Goal: Complete application form: Complete application form

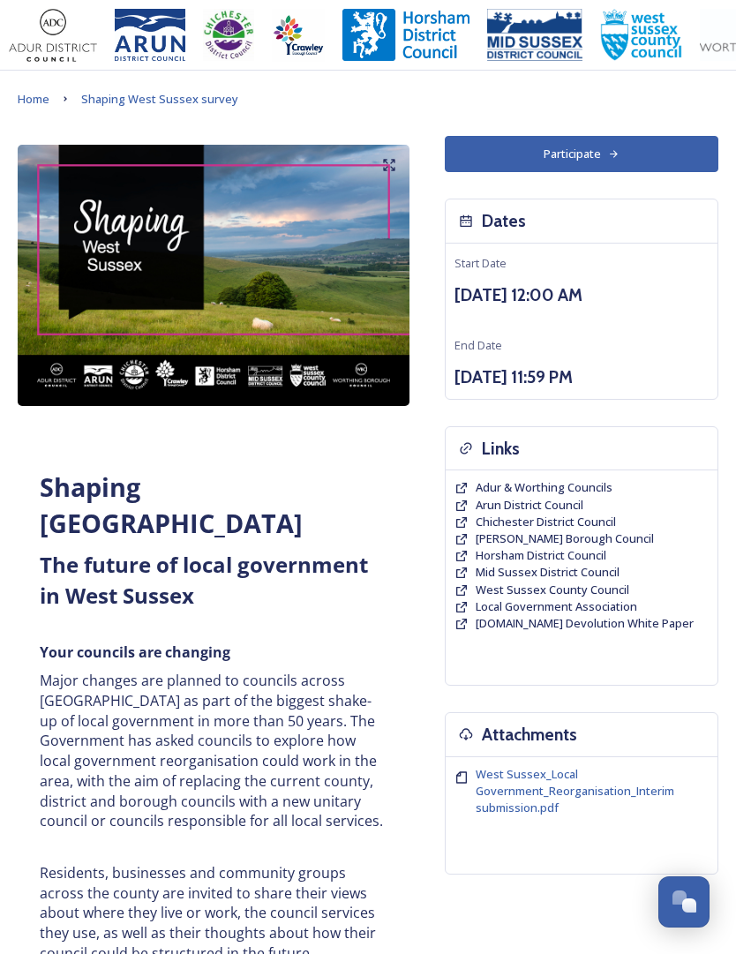
click at [166, 102] on span "Shaping West Sussex survey" at bounding box center [159, 99] width 157 height 16
click at [617, 151] on icon at bounding box center [613, 153] width 11 height 11
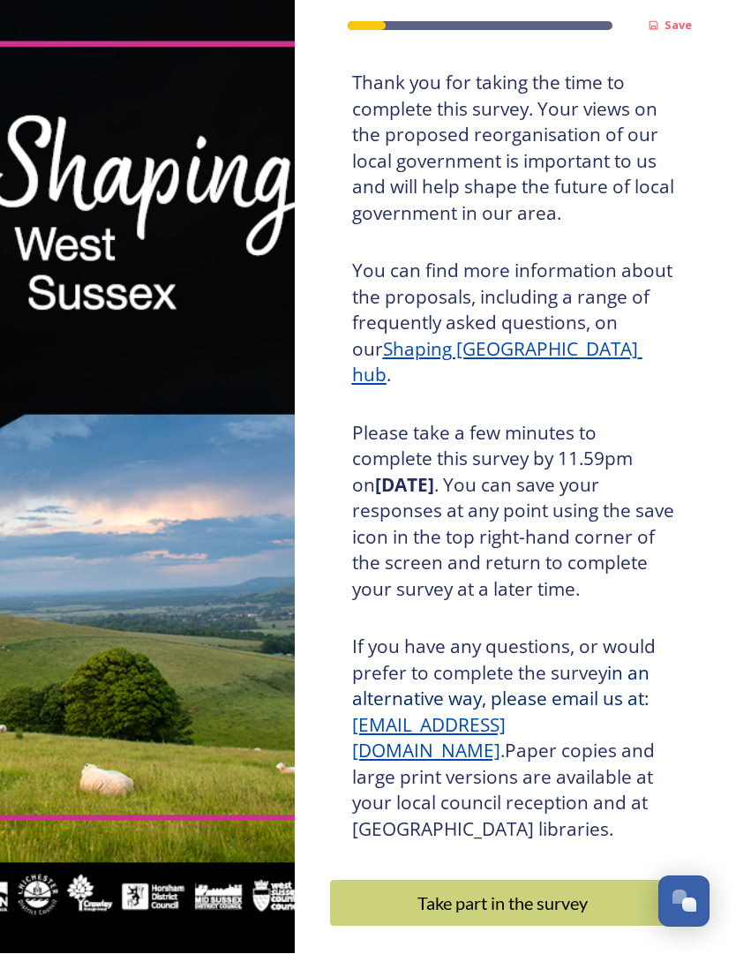
click at [615, 891] on div "Take part in the survey" at bounding box center [503, 904] width 327 height 26
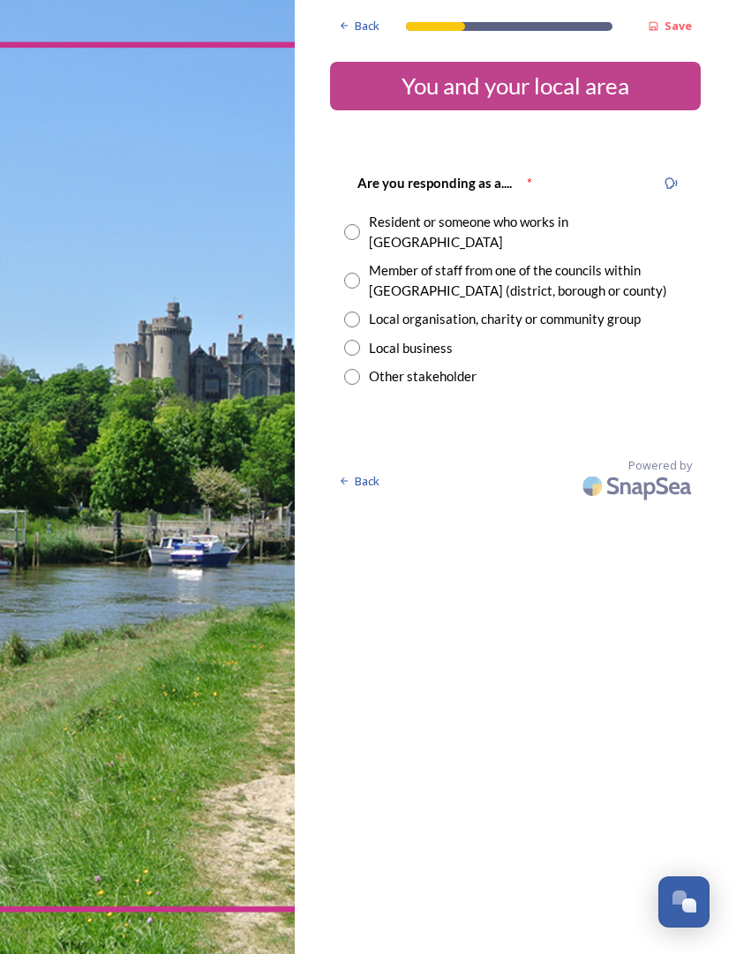
click at [349, 229] on input "radio" at bounding box center [352, 232] width 16 height 16
radio input "true"
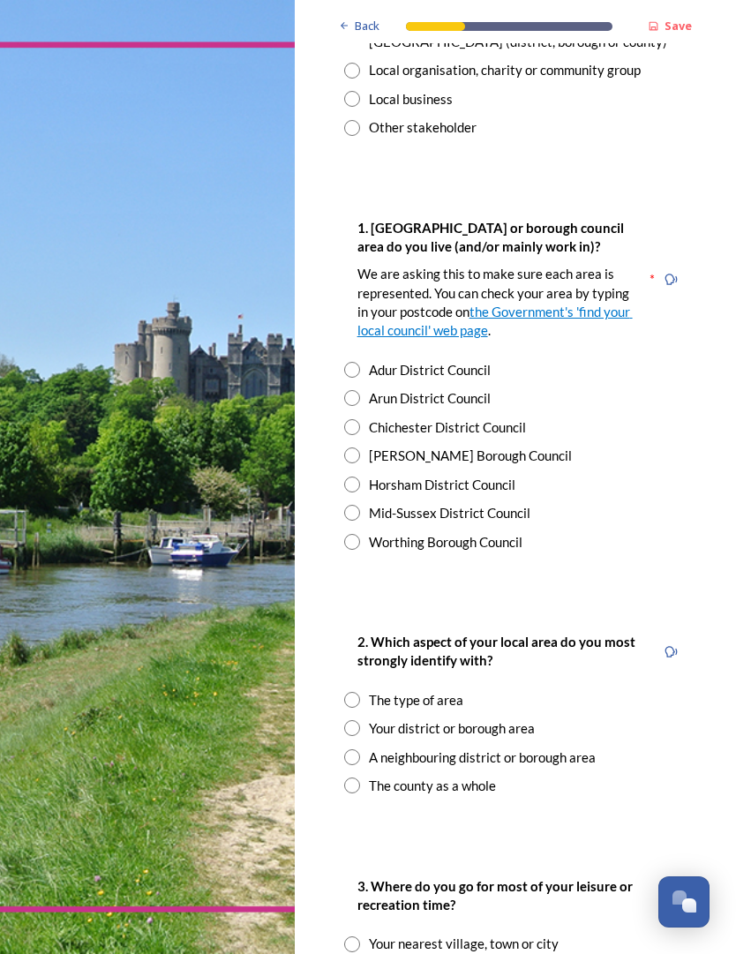
scroll to position [249, 0]
click at [358, 362] on input "radio" at bounding box center [352, 370] width 16 height 16
radio input "true"
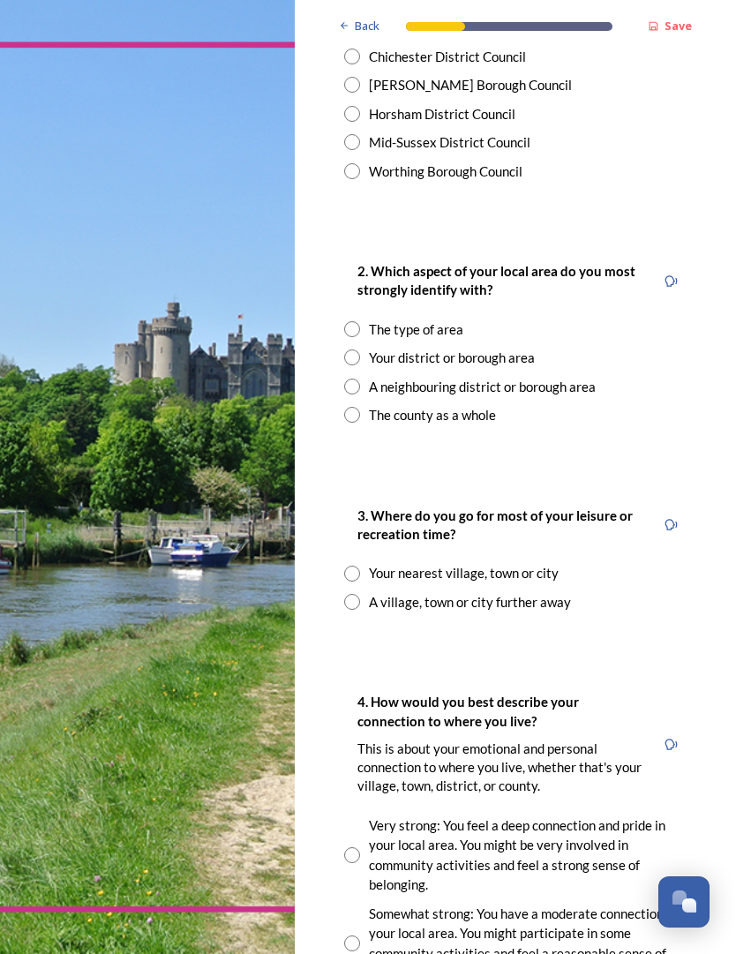
scroll to position [621, 0]
click at [359, 320] on input "radio" at bounding box center [352, 328] width 16 height 16
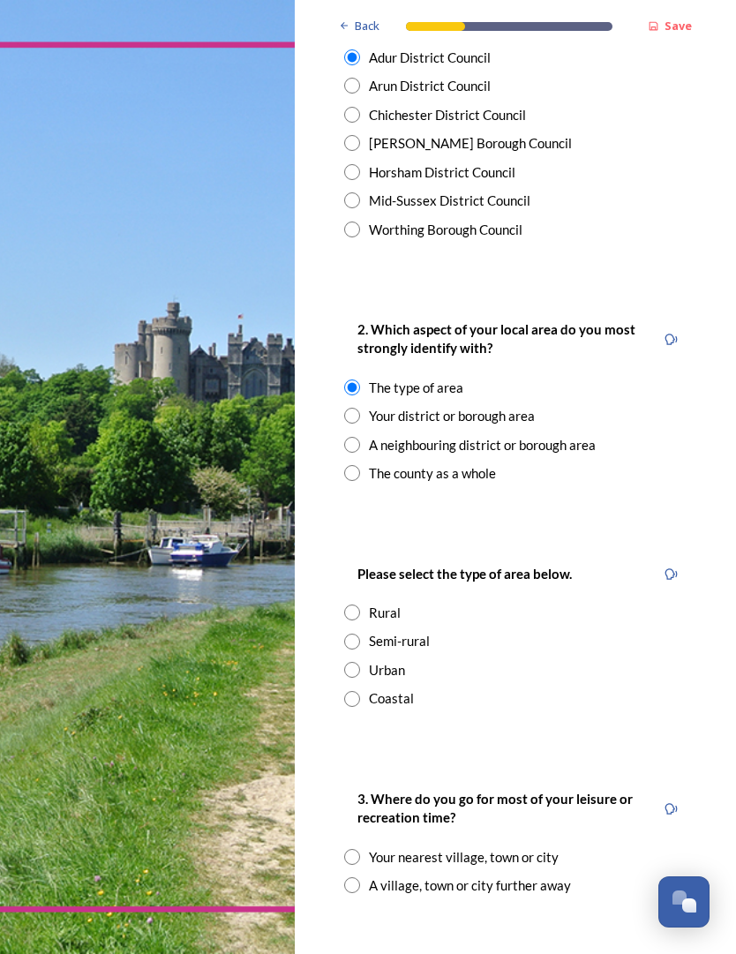
scroll to position [561, 0]
click at [670, 333] on icon at bounding box center [671, 339] width 13 height 13
click at [628, 329] on div "Read Question Aloud" at bounding box center [600, 338] width 91 height 19
click at [670, 333] on icon at bounding box center [671, 339] width 13 height 13
click at [613, 329] on div "Read Question Aloud" at bounding box center [600, 338] width 91 height 19
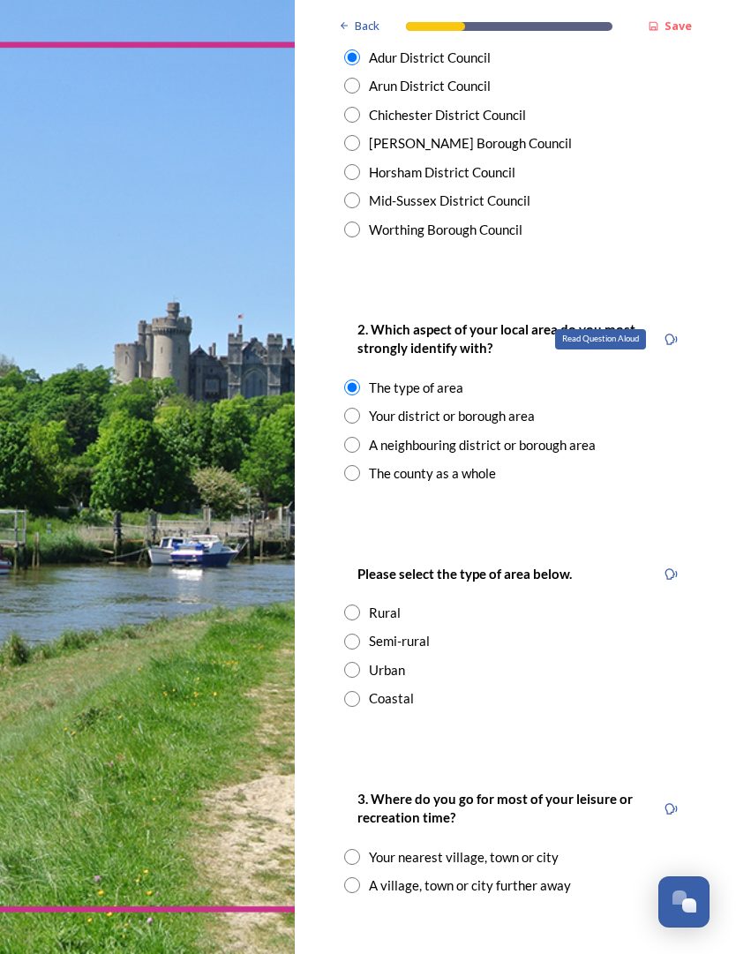
click at [603, 329] on div "Read Question Aloud" at bounding box center [600, 338] width 91 height 19
click at [673, 333] on icon at bounding box center [671, 339] width 13 height 13
click at [650, 463] on div "The county as a whole" at bounding box center [515, 473] width 342 height 20
radio input "false"
radio input "true"
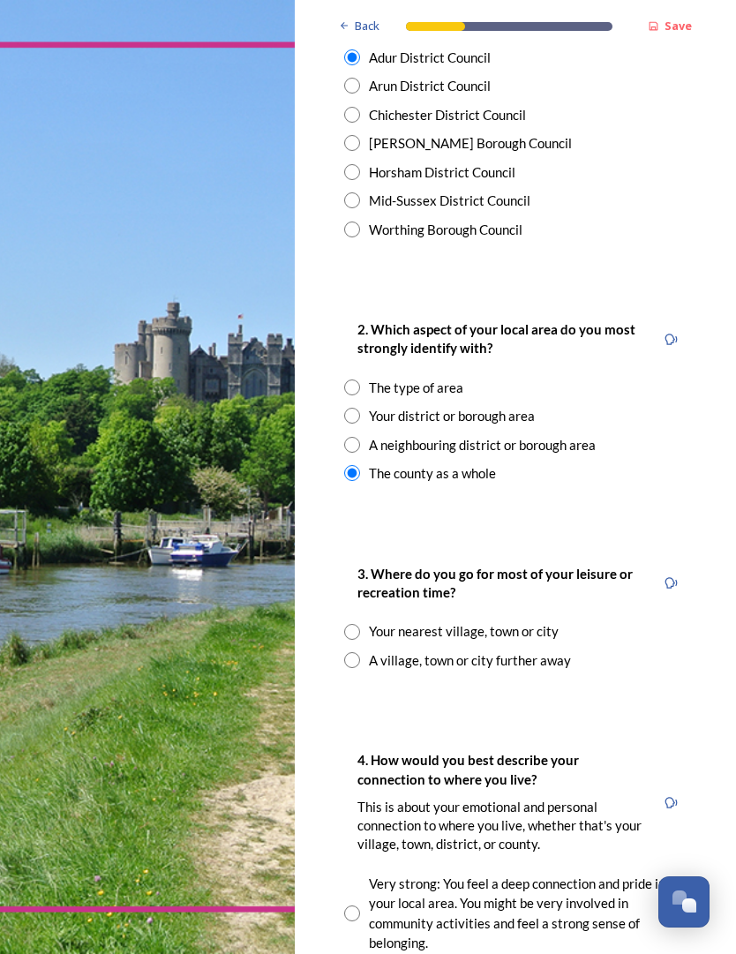
click at [369, 378] on div "The type of area" at bounding box center [416, 388] width 94 height 20
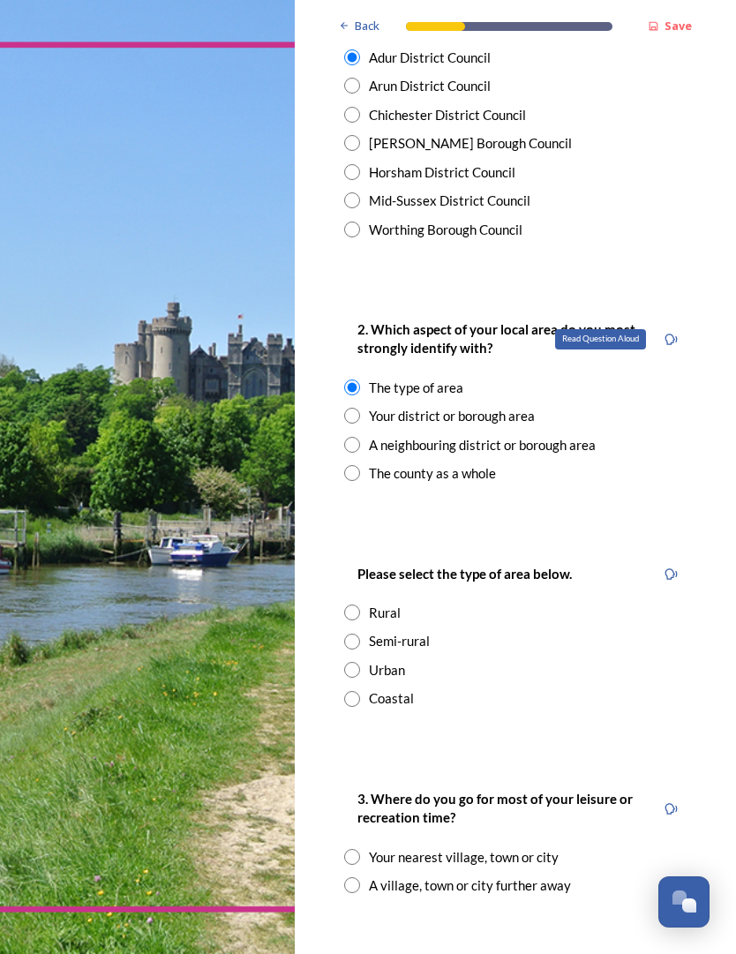
click at [673, 333] on icon at bounding box center [671, 339] width 13 height 13
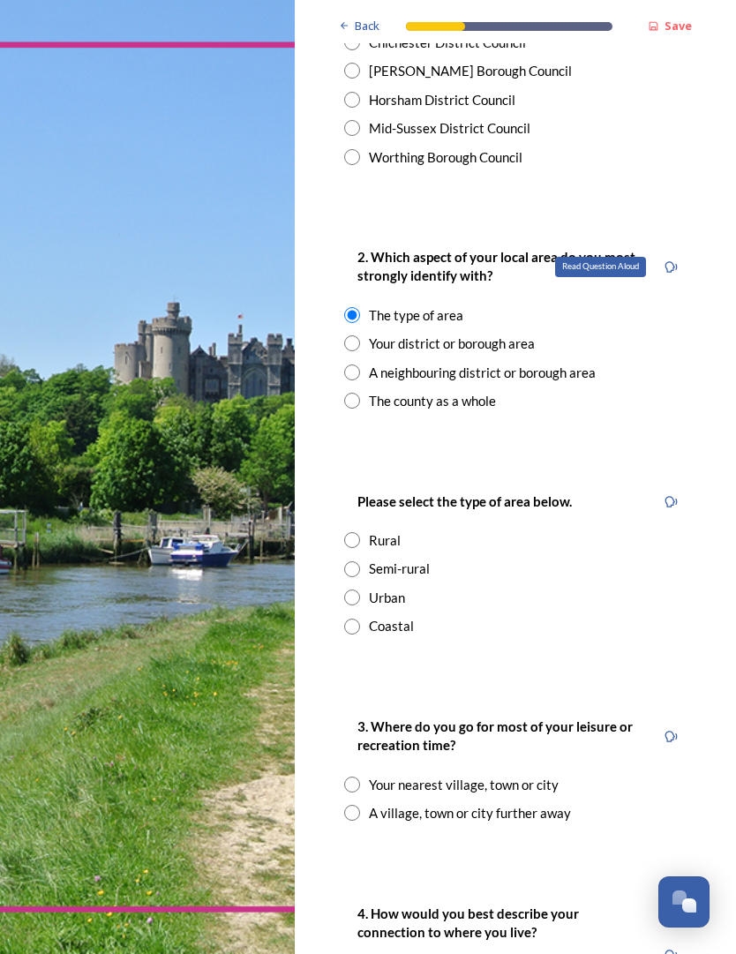
scroll to position [635, 0]
click at [463, 305] on div "The type of area" at bounding box center [515, 315] width 342 height 20
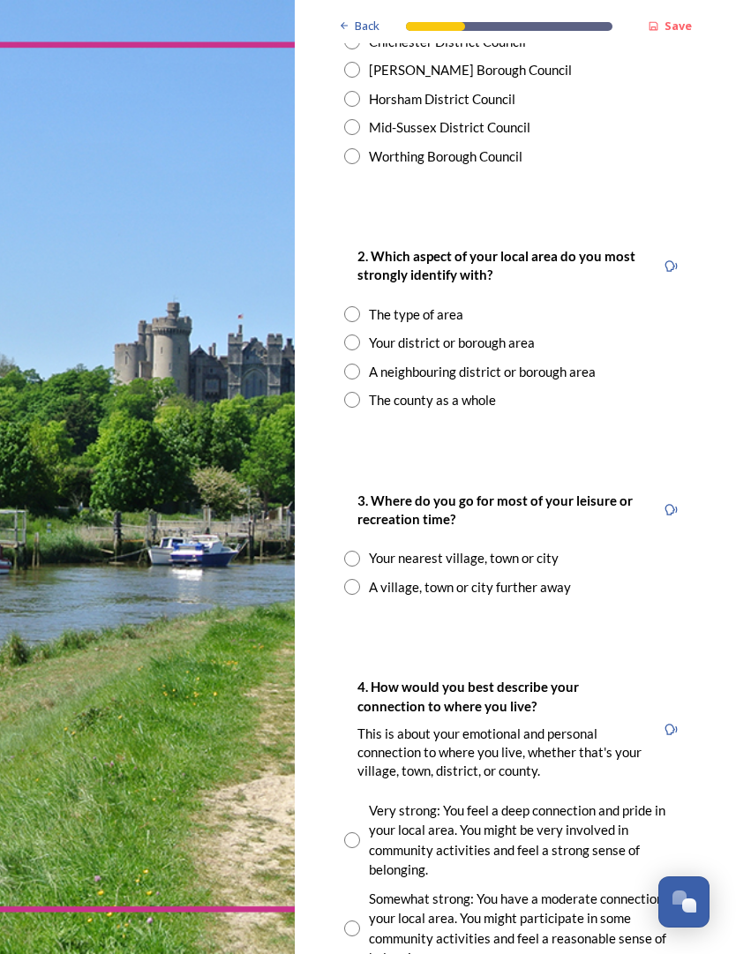
click at [454, 305] on div "The type of area" at bounding box center [416, 315] width 94 height 20
radio input "true"
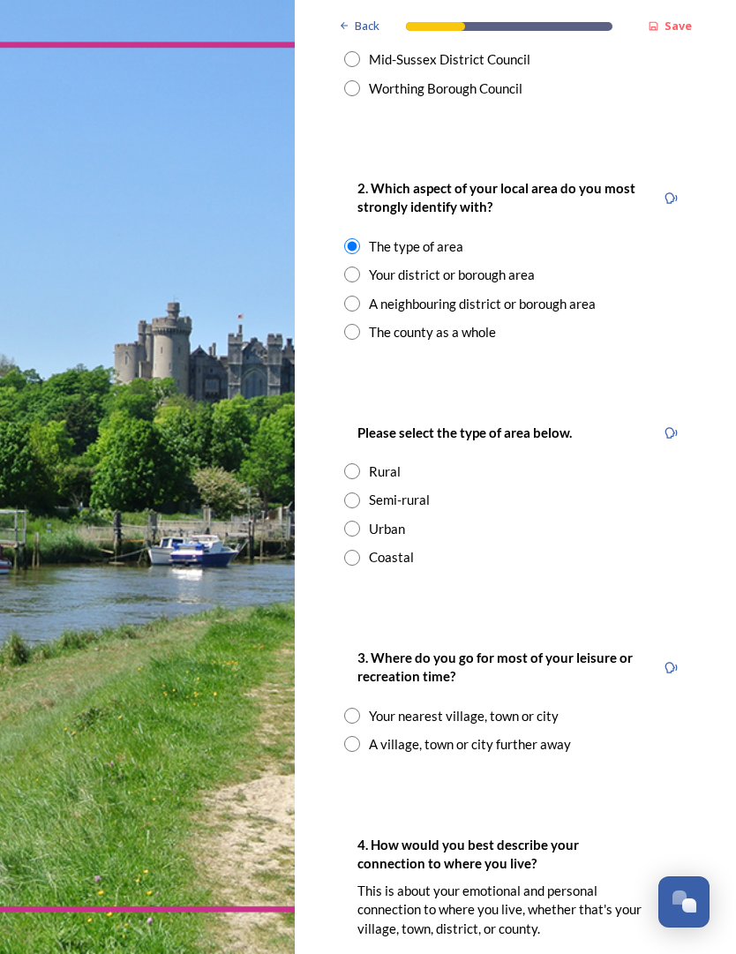
scroll to position [703, 0]
click at [662, 417] on div at bounding box center [671, 433] width 32 height 32
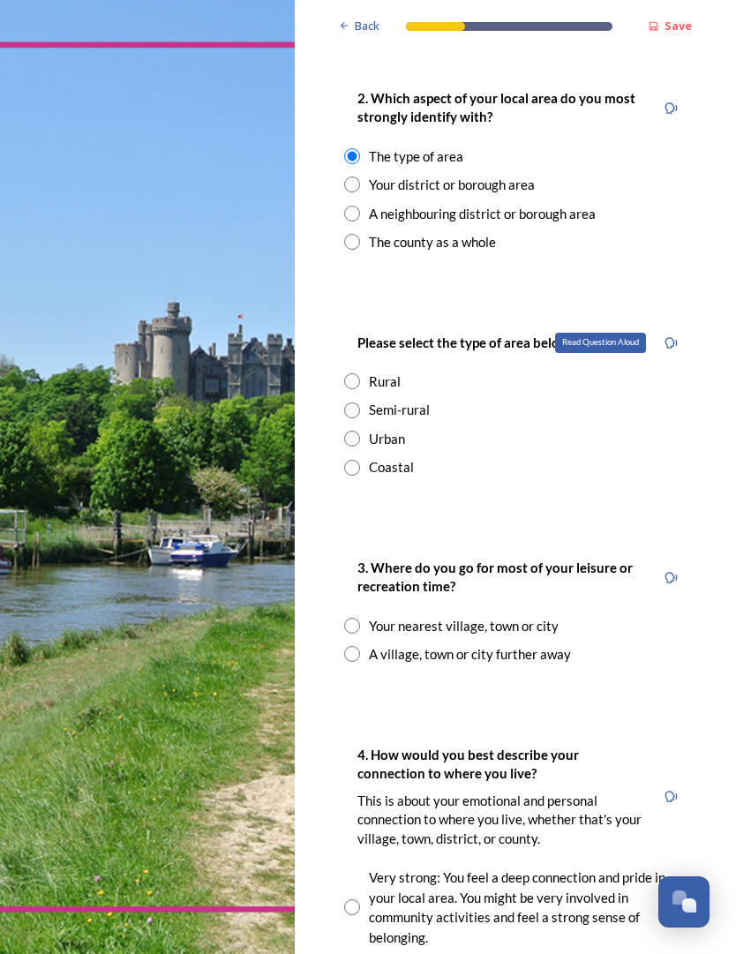
scroll to position [793, 0]
click at [357, 460] on input "radio" at bounding box center [352, 468] width 16 height 16
radio input "true"
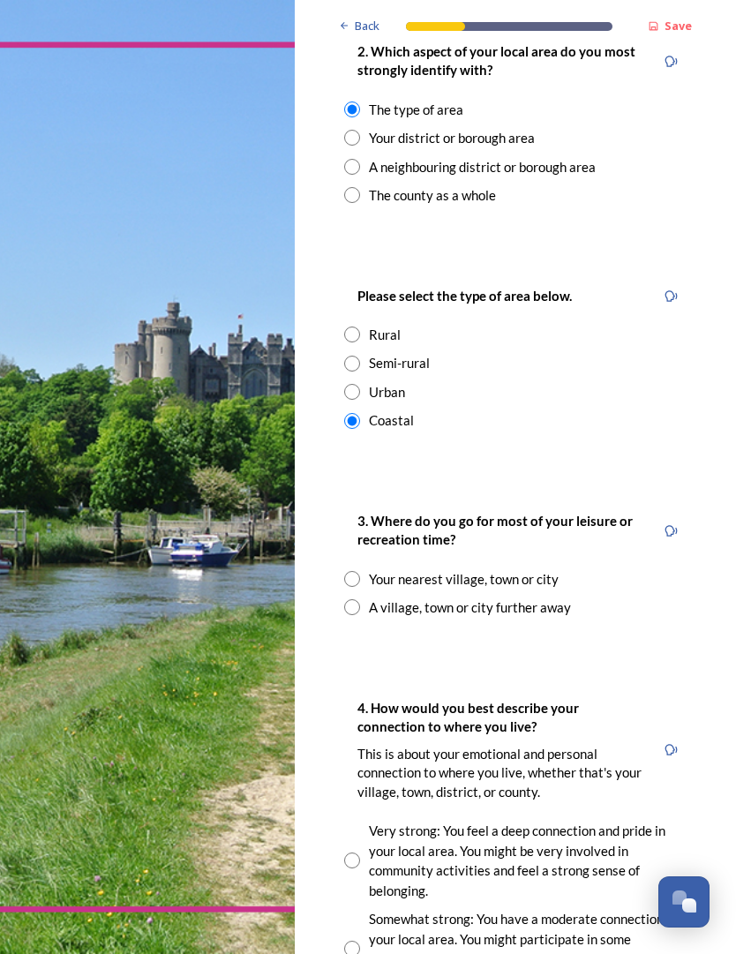
scroll to position [839, 0]
click at [681, 515] on div "Read Question Aloud" at bounding box center [671, 531] width 32 height 32
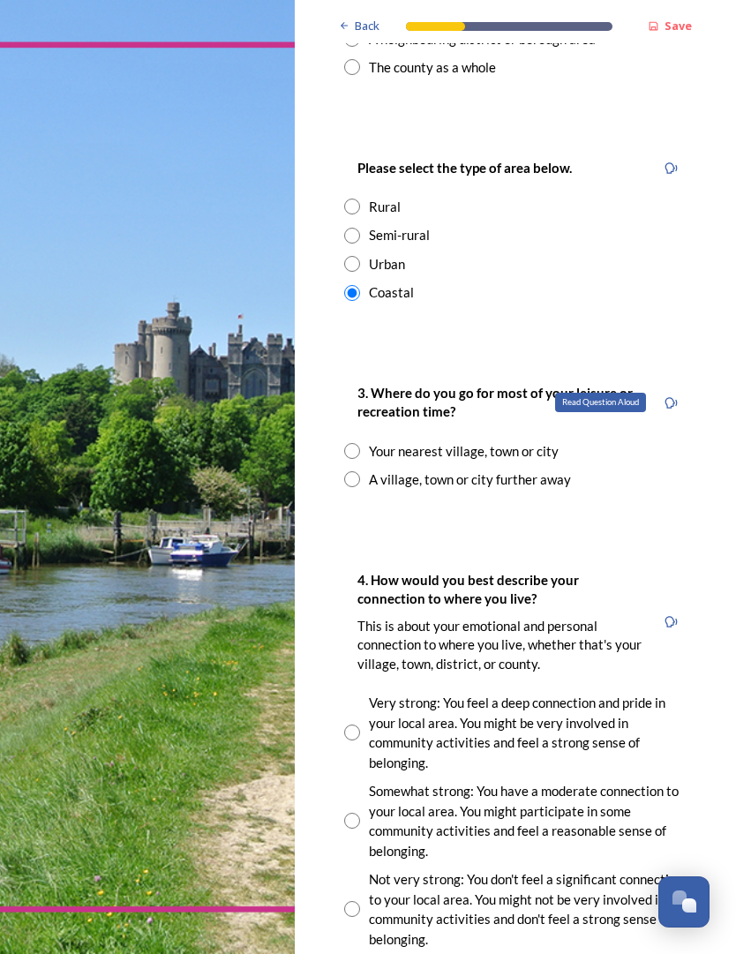
scroll to position [967, 0]
click at [358, 443] on input "radio" at bounding box center [352, 451] width 16 height 16
radio input "true"
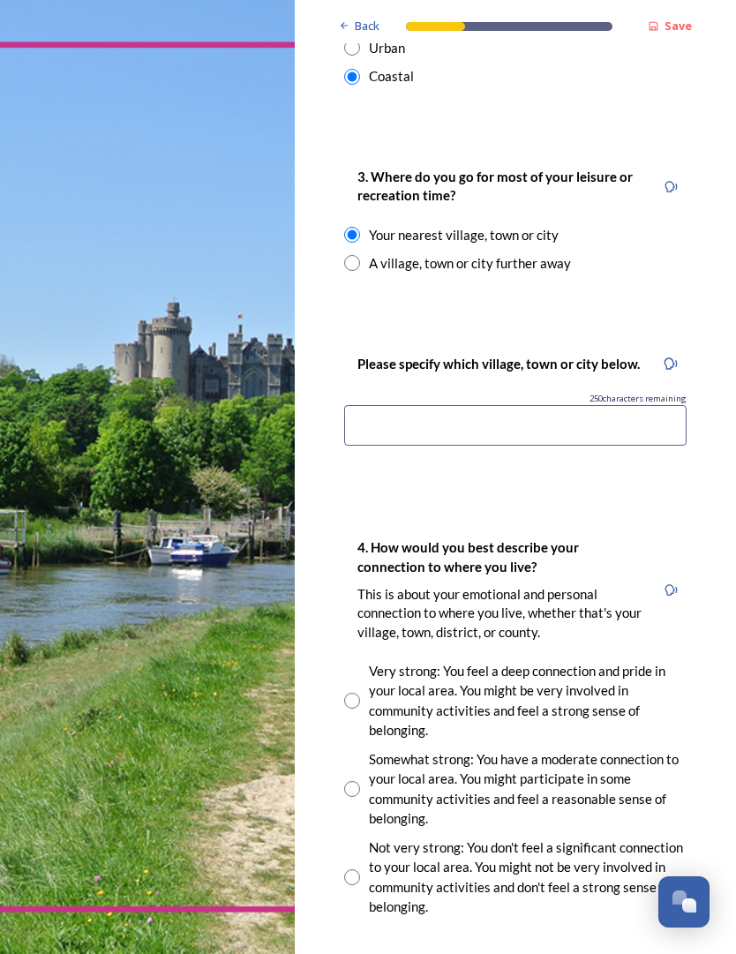
scroll to position [1185, 0]
click at [620, 404] on input at bounding box center [515, 424] width 342 height 41
type input "S"
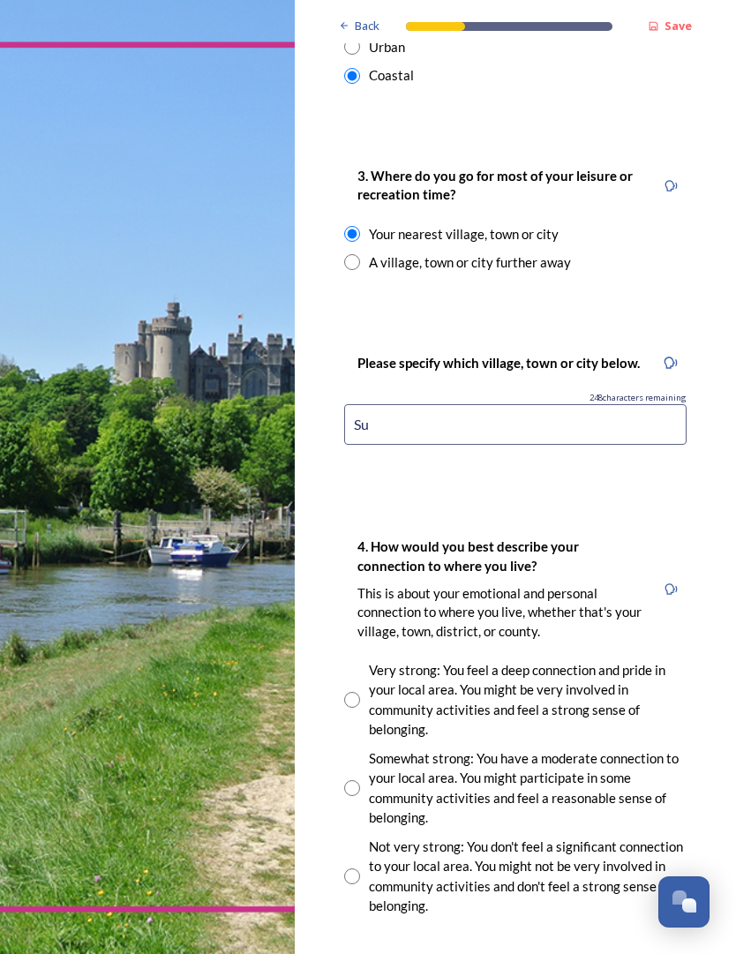
type input "S"
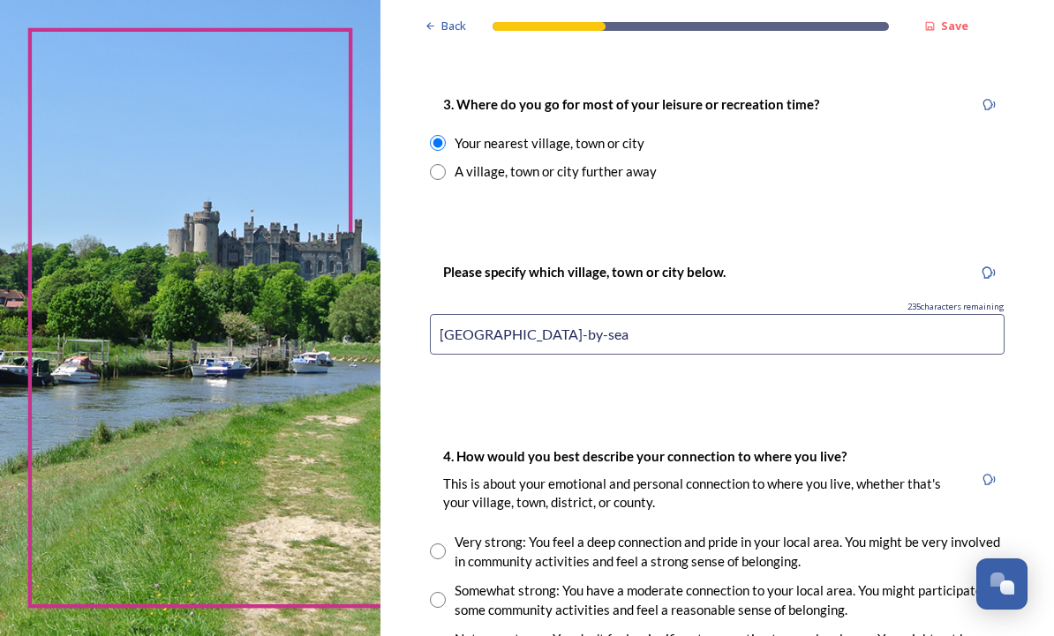
scroll to position [1199, 0]
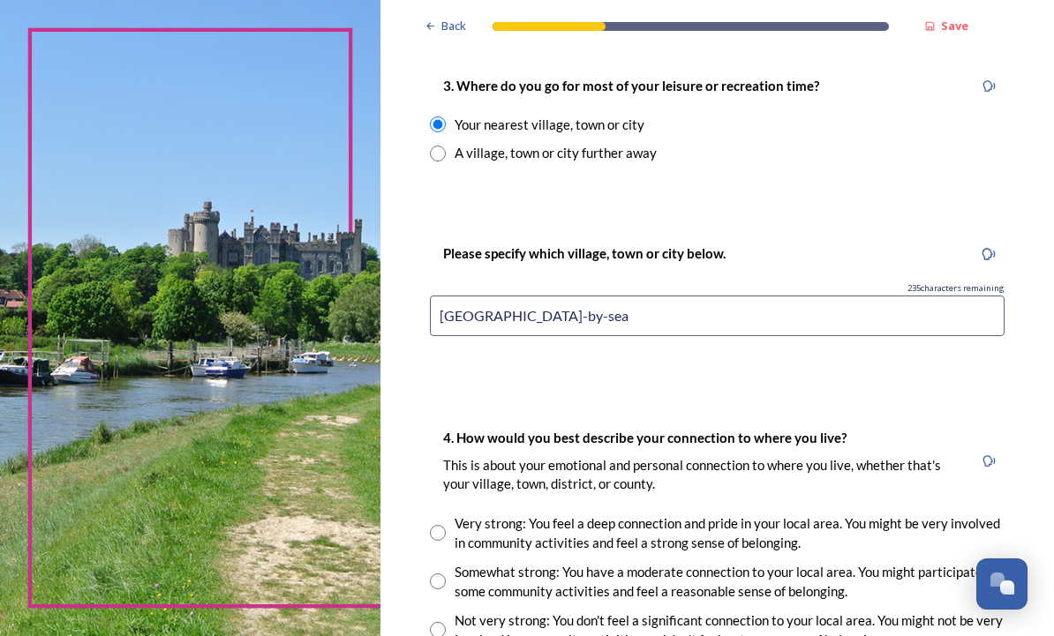
type input "Shoreham-by-sea"
click at [735, 166] on div "3. Where do you go for most of your leisure or recreation time? Your nearest vi…" at bounding box center [717, 119] width 603 height 124
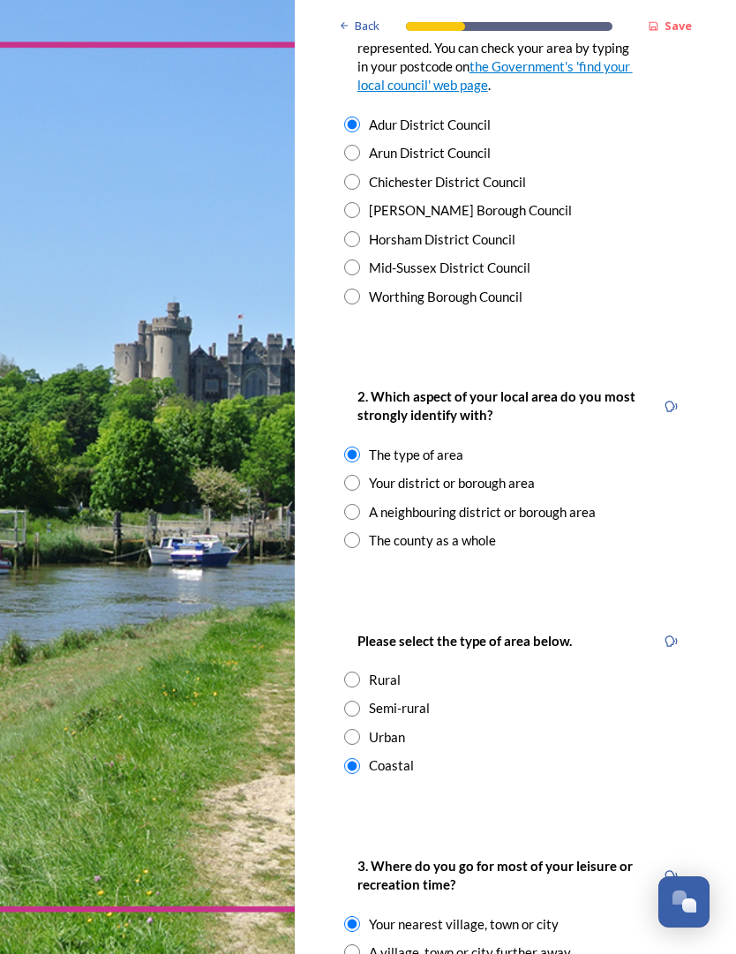
scroll to position [494, 0]
click at [673, 400] on icon at bounding box center [671, 406] width 13 height 13
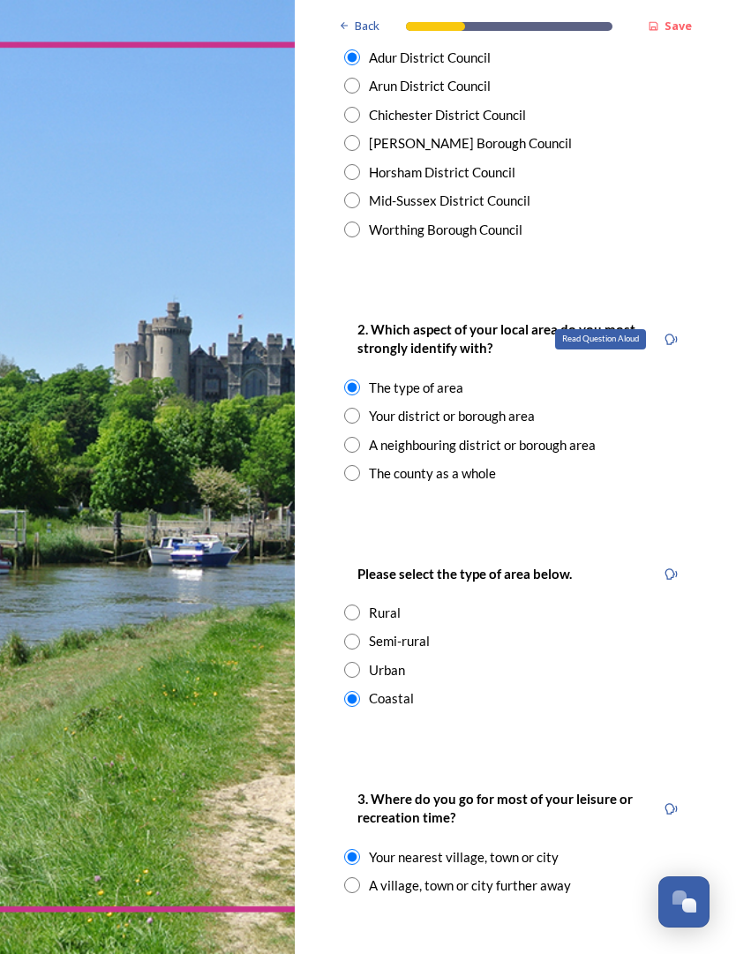
scroll to position [561, 0]
click at [685, 435] on div "A neighbouring district or borough area" at bounding box center [515, 445] width 342 height 20
radio input "false"
radio input "true"
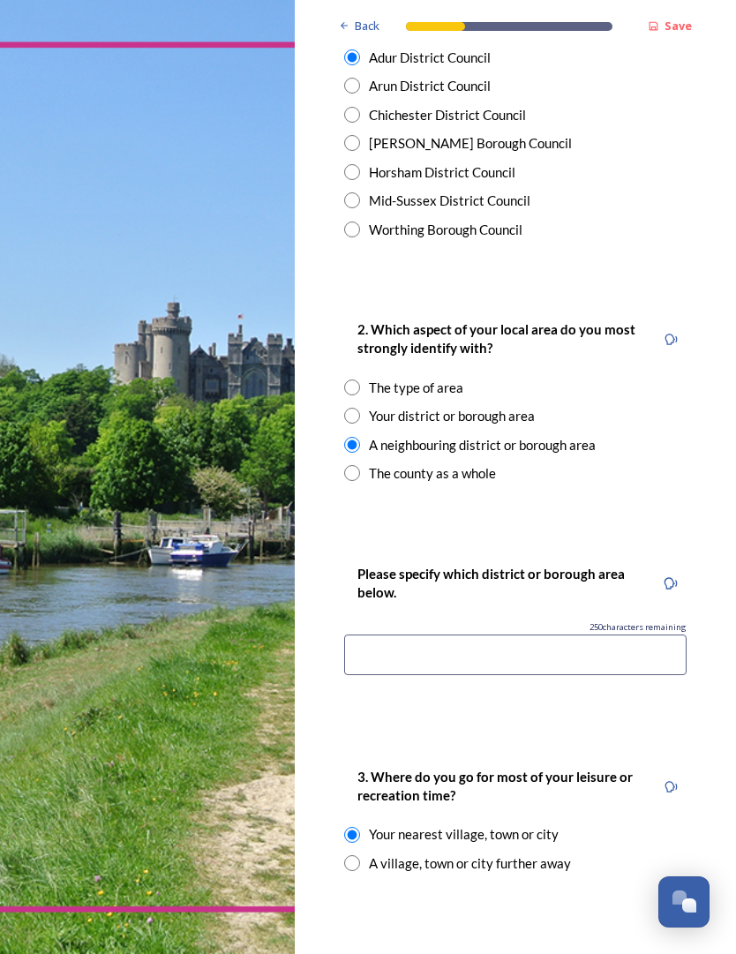
click at [431, 378] on div "The type of area" at bounding box center [416, 388] width 94 height 20
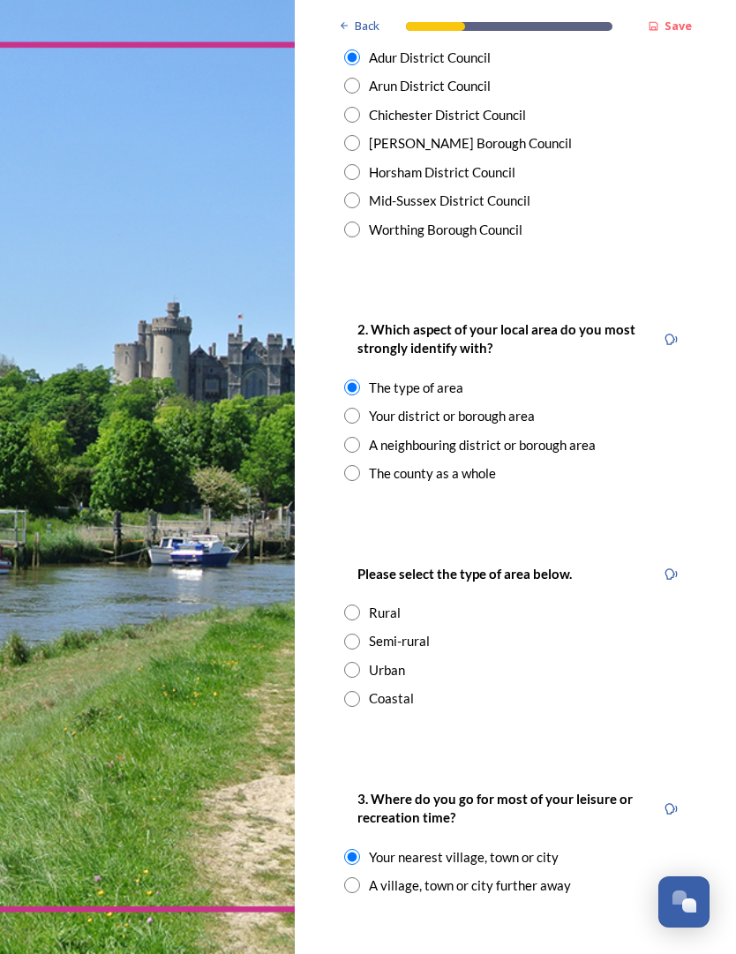
click at [528, 406] on div "Your district or borough area" at bounding box center [452, 416] width 166 height 20
radio input "false"
radio input "true"
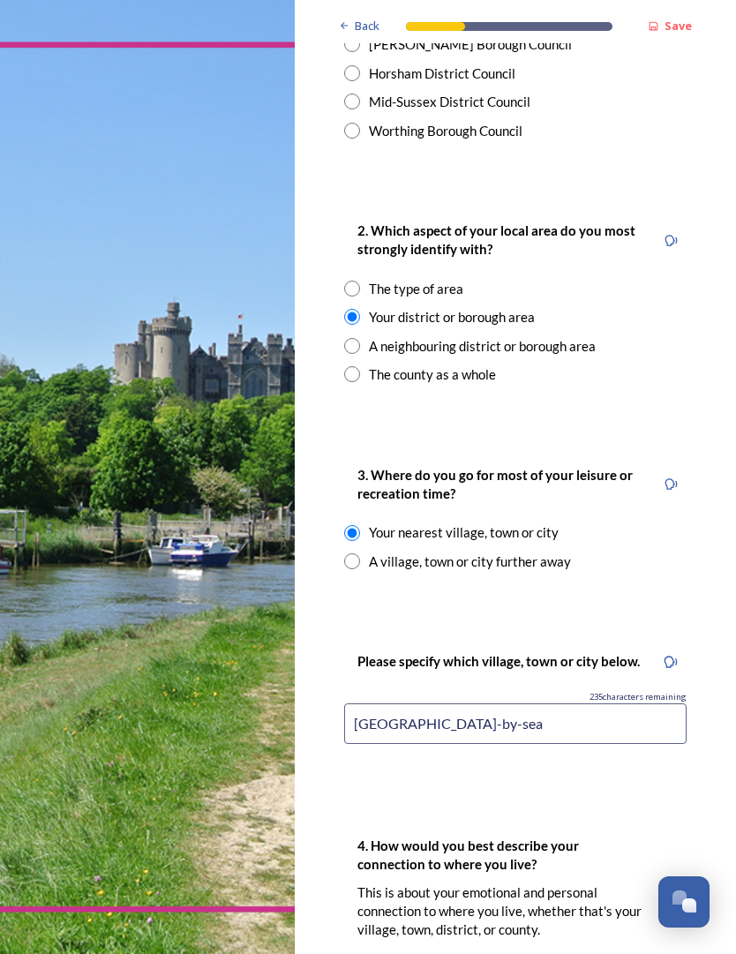
scroll to position [660, 0]
click at [409, 279] on div "The type of area" at bounding box center [416, 289] width 94 height 20
radio input "true"
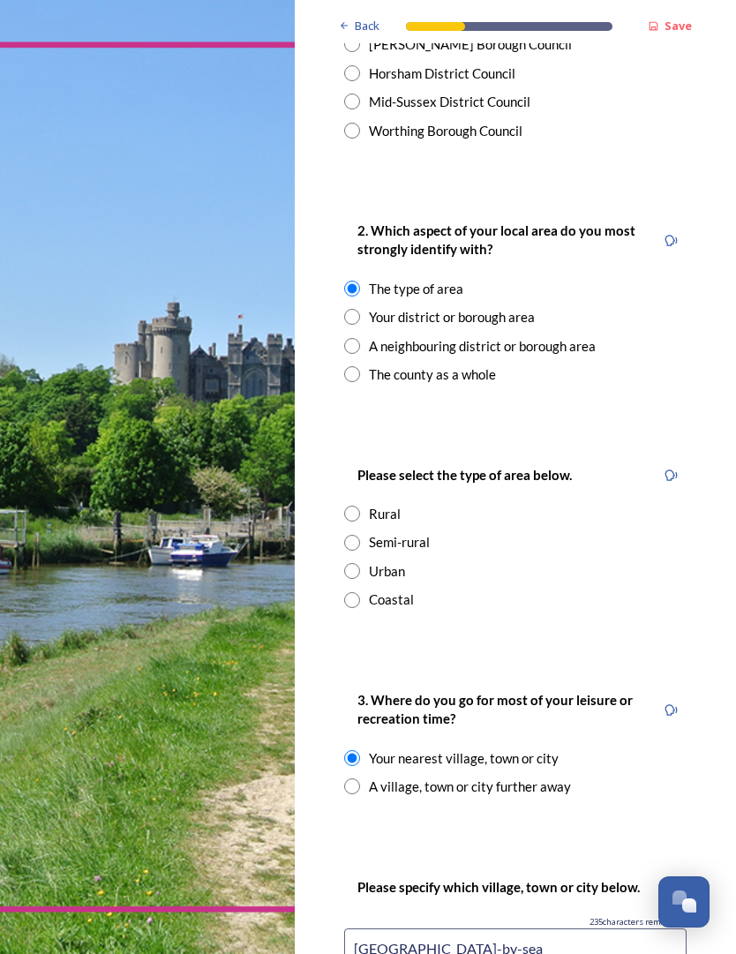
click at [389, 590] on div "Coastal" at bounding box center [391, 600] width 45 height 20
radio input "true"
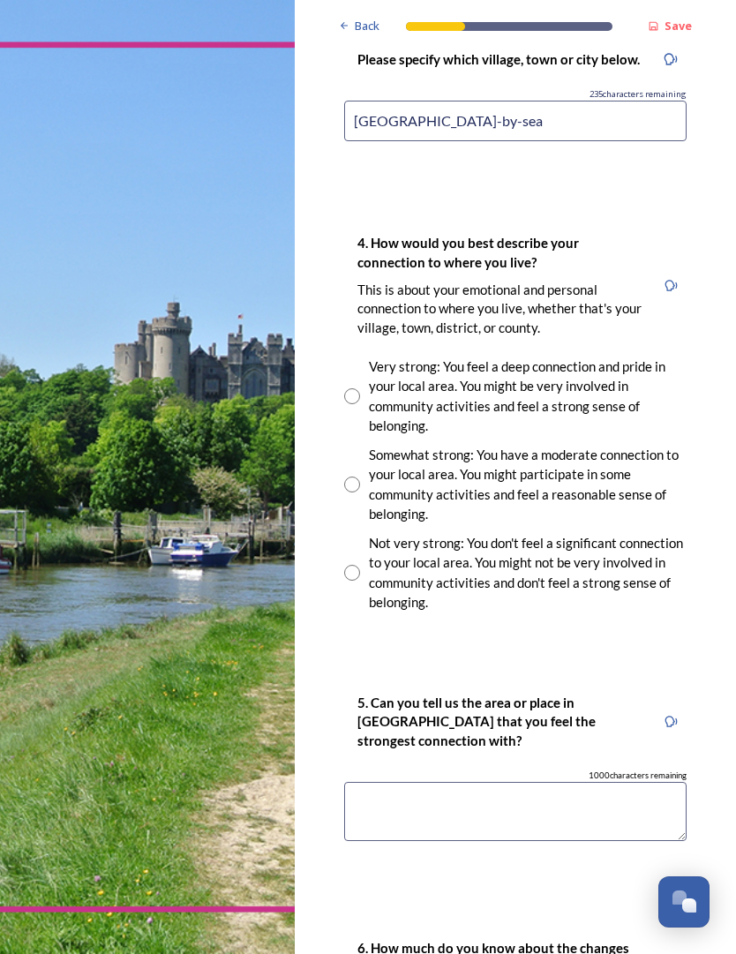
scroll to position [1487, 0]
click at [369, 372] on div "Very strong: You feel a deep connection and pride in your local area. You might…" at bounding box center [528, 396] width 318 height 79
radio input "true"
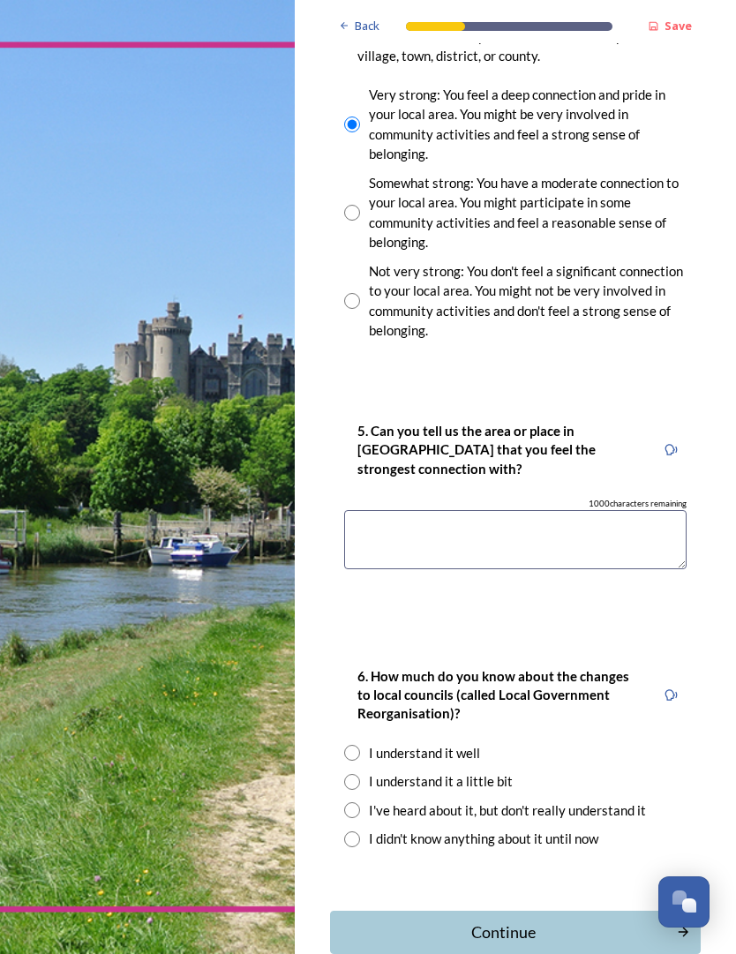
scroll to position [1757, 0]
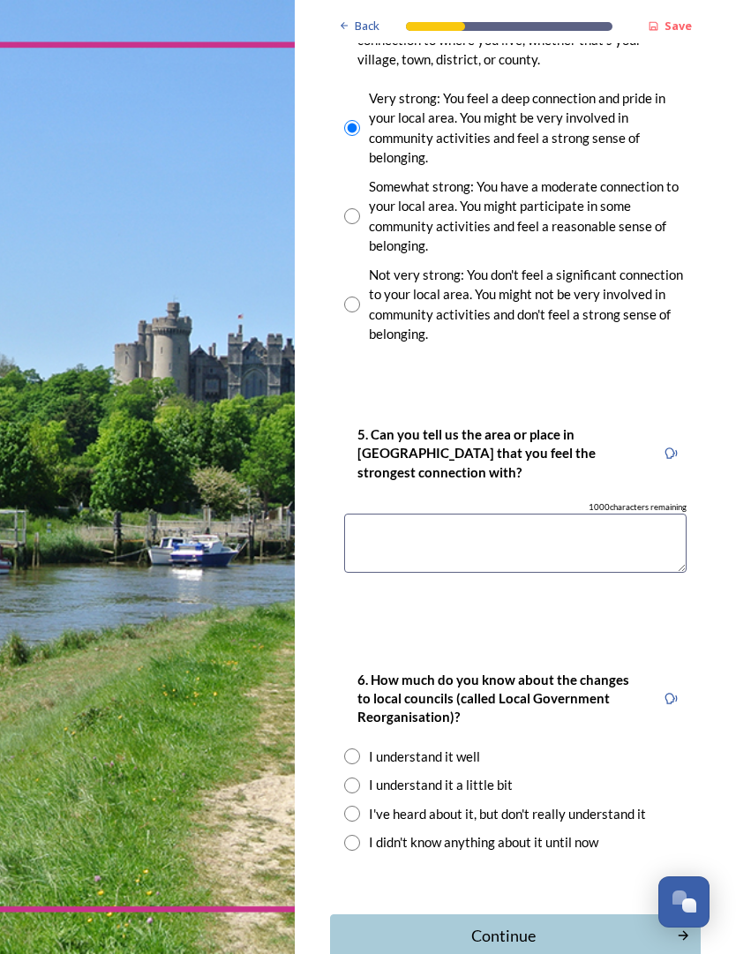
click at [498, 514] on textarea at bounding box center [515, 543] width 342 height 59
click at [361, 514] on textarea "Old Shoreham, Shoreham-by-sea," at bounding box center [515, 543] width 342 height 59
click at [363, 514] on textarea "All around Old Shoreham, Shoreham-by-sea," at bounding box center [515, 543] width 342 height 59
click at [658, 514] on textarea "In and around Old Shoreham, Shoreham-by-sea," at bounding box center [515, 543] width 342 height 59
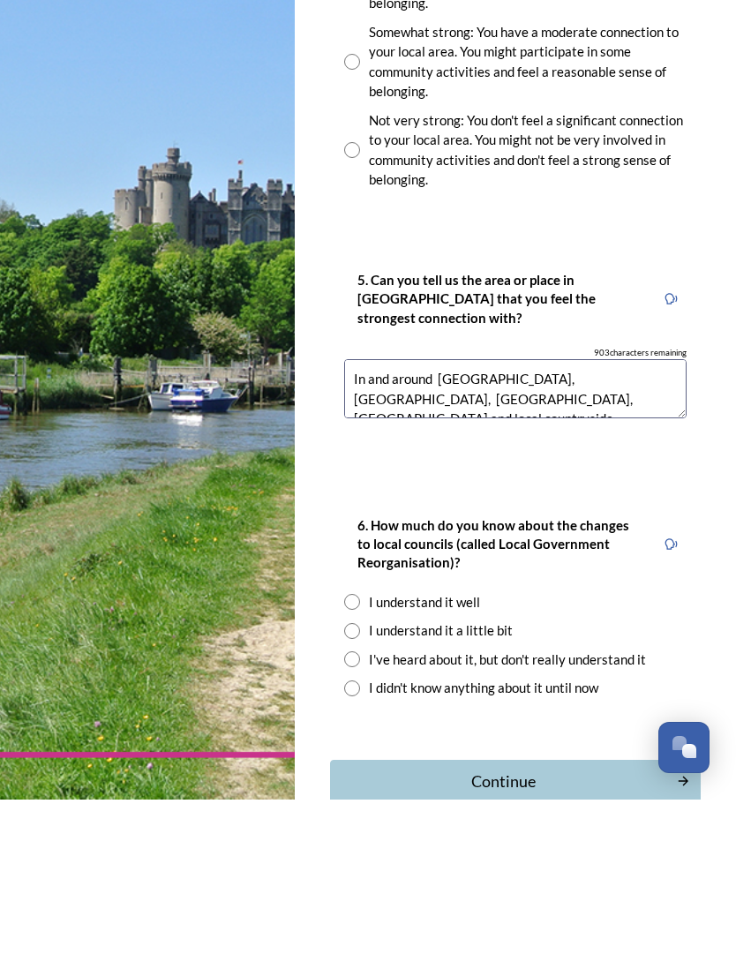
type textarea "In and around Old Shoreham, Shoreham-by-sea, Shoreham beach, River Adur and loc…"
click at [354, 806] on input "radio" at bounding box center [352, 814] width 16 height 16
radio input "true"
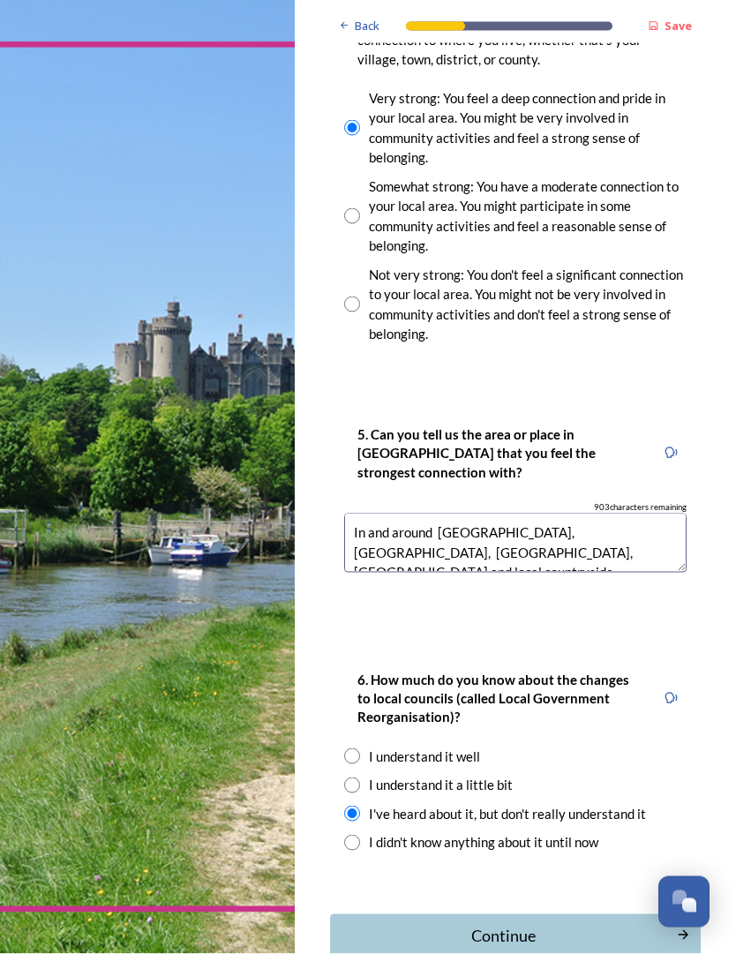
scroll to position [0, 0]
click at [591, 924] on div "Continue" at bounding box center [504, 936] width 328 height 24
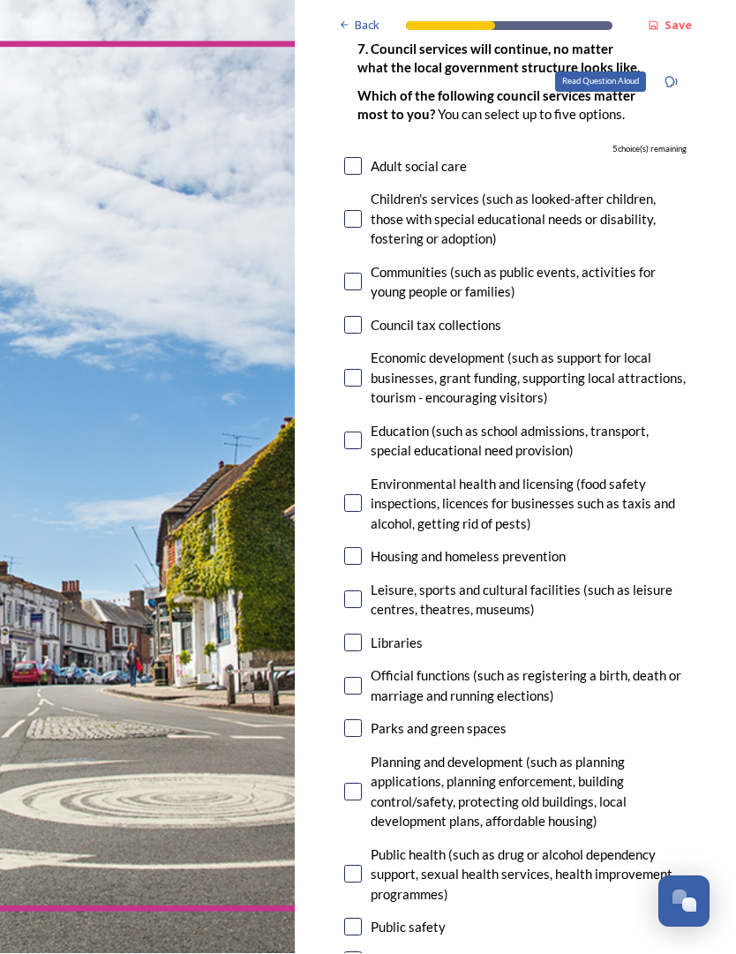
click at [673, 86] on icon at bounding box center [671, 82] width 13 height 13
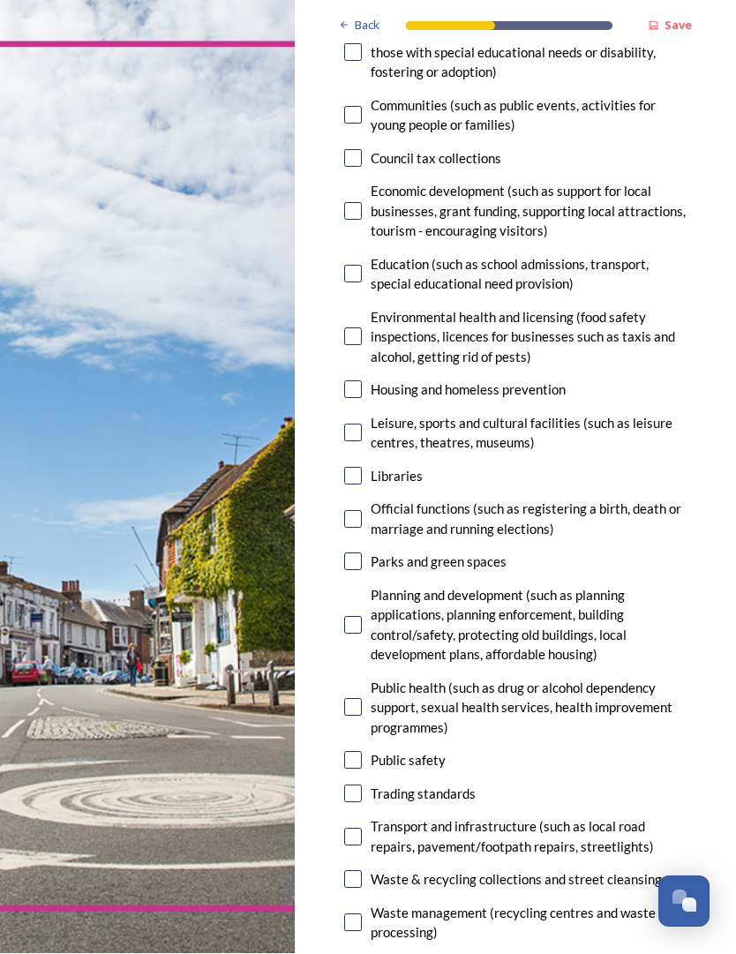
scroll to position [300, 0]
click at [360, 468] on input "checkbox" at bounding box center [353, 477] width 18 height 18
checkbox input "true"
click at [361, 553] on input "checkbox" at bounding box center [353, 562] width 18 height 18
checkbox input "true"
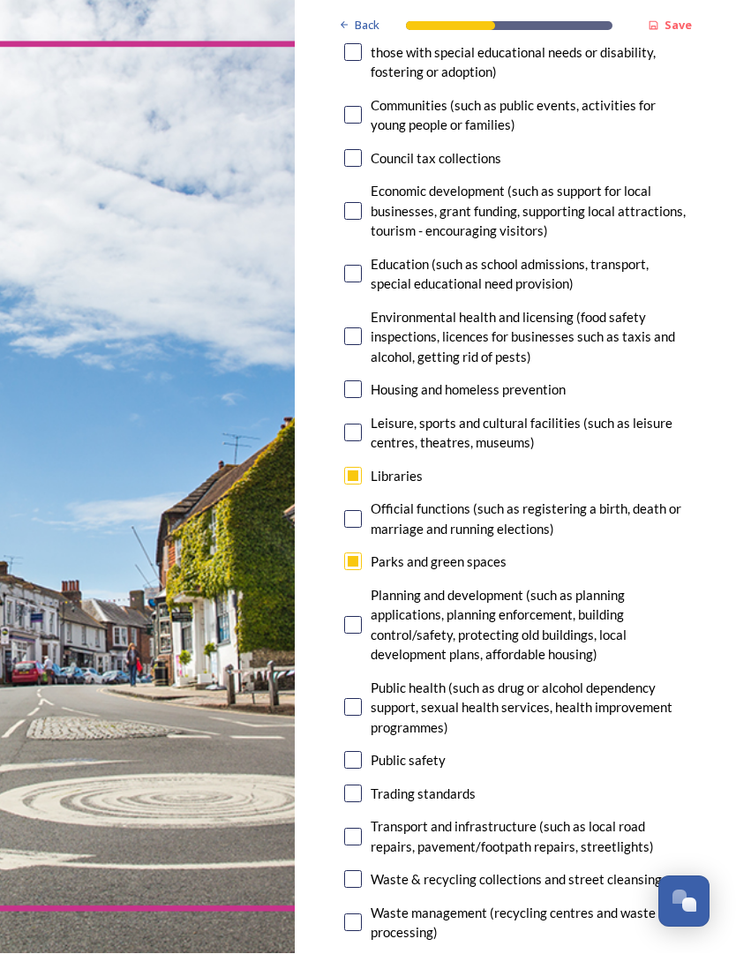
click at [360, 617] on input "checkbox" at bounding box center [353, 626] width 18 height 18
checkbox input "true"
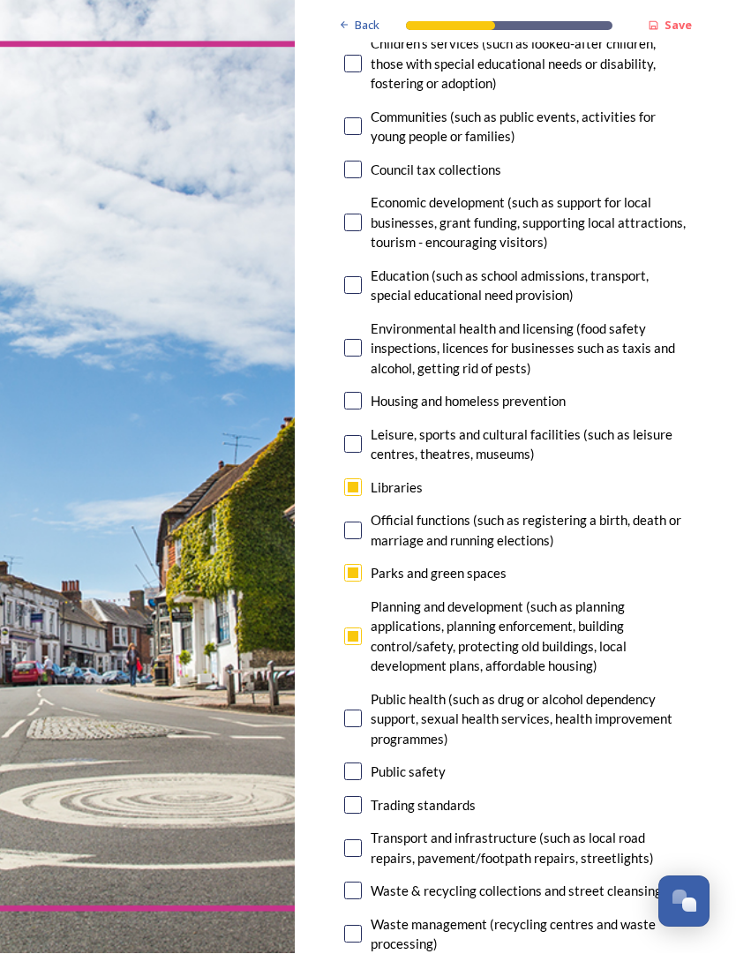
scroll to position [289, 0]
click at [344, 446] on div "Leisure, sports and cultural facilities (such as leisure centres, theatres, mus…" at bounding box center [515, 445] width 342 height 40
checkbox input "true"
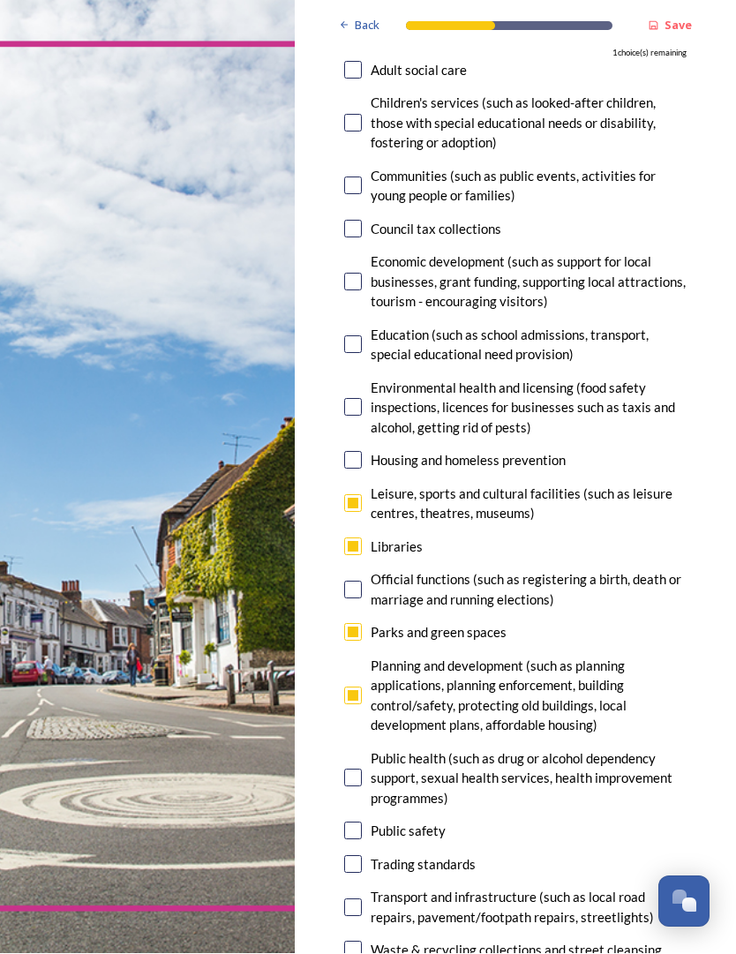
scroll to position [229, 0]
click at [352, 399] on input "checkbox" at bounding box center [353, 408] width 18 height 18
checkbox input "true"
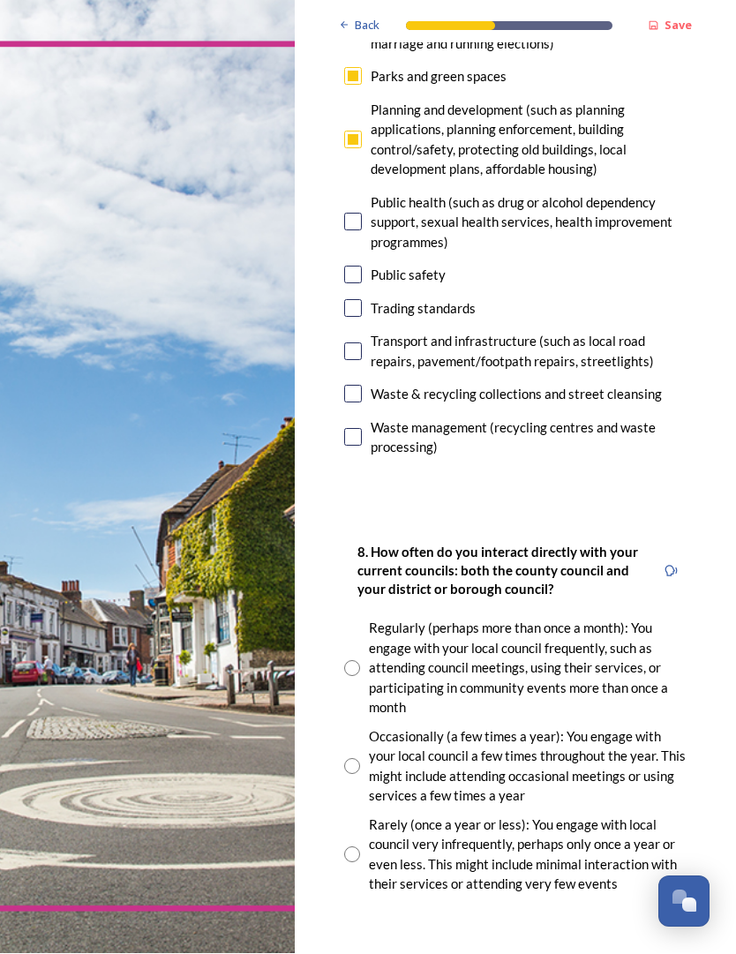
scroll to position [788, 0]
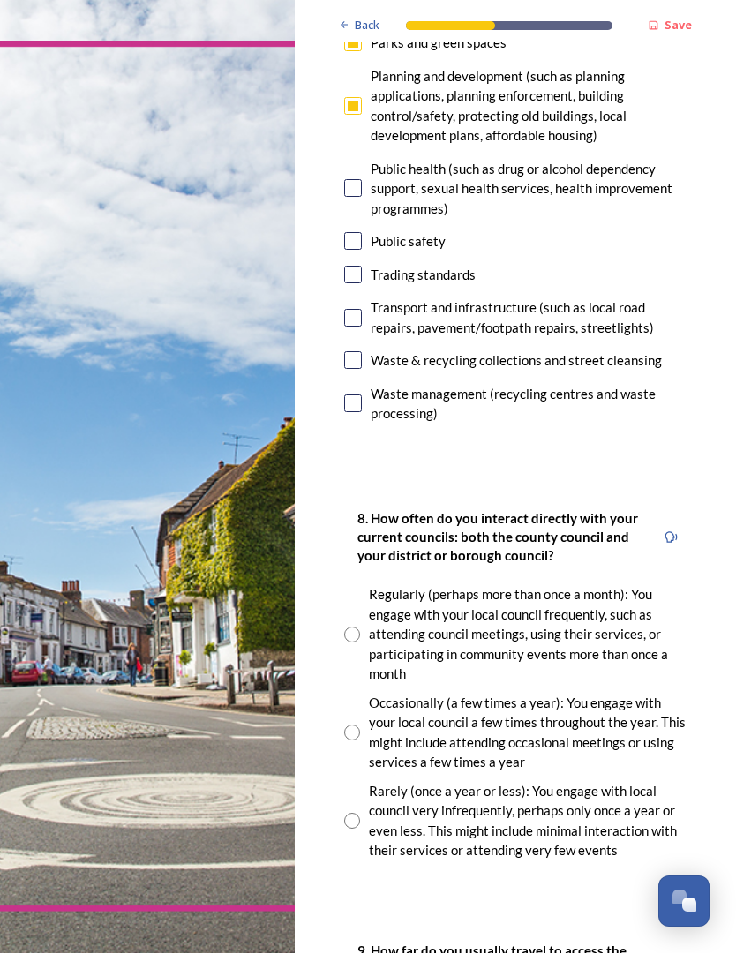
scroll to position [819, 0]
click at [356, 310] on input "checkbox" at bounding box center [353, 319] width 18 height 18
click at [357, 310] on input "checkbox" at bounding box center [353, 319] width 18 height 18
checkbox input "false"
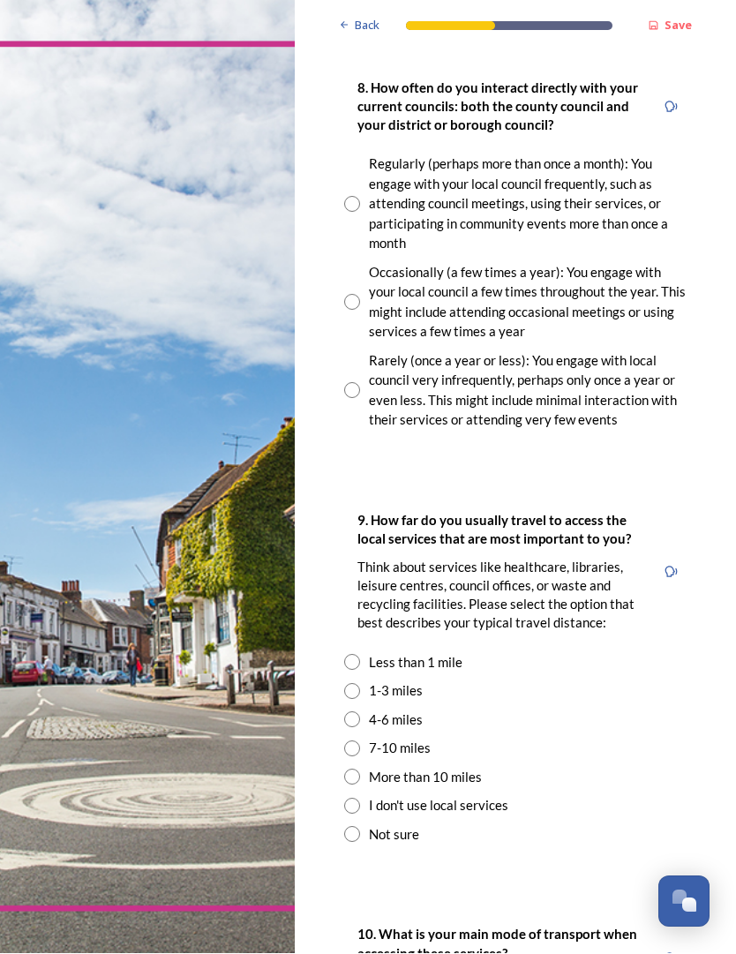
scroll to position [1250, 0]
click at [353, 295] on input "radio" at bounding box center [352, 303] width 16 height 16
radio input "true"
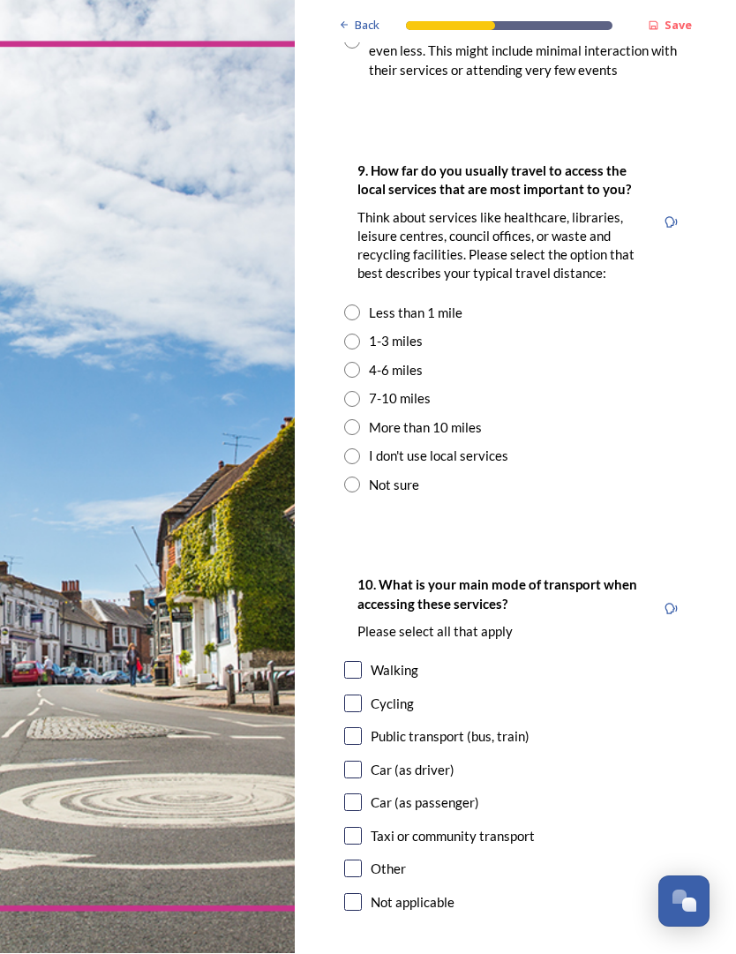
scroll to position [1599, 0]
click at [335, 317] on div "9. How far do you usually travel to access the local services that are most imp…" at bounding box center [515, 328] width 371 height 370
click at [347, 335] on input "radio" at bounding box center [352, 343] width 16 height 16
radio input "true"
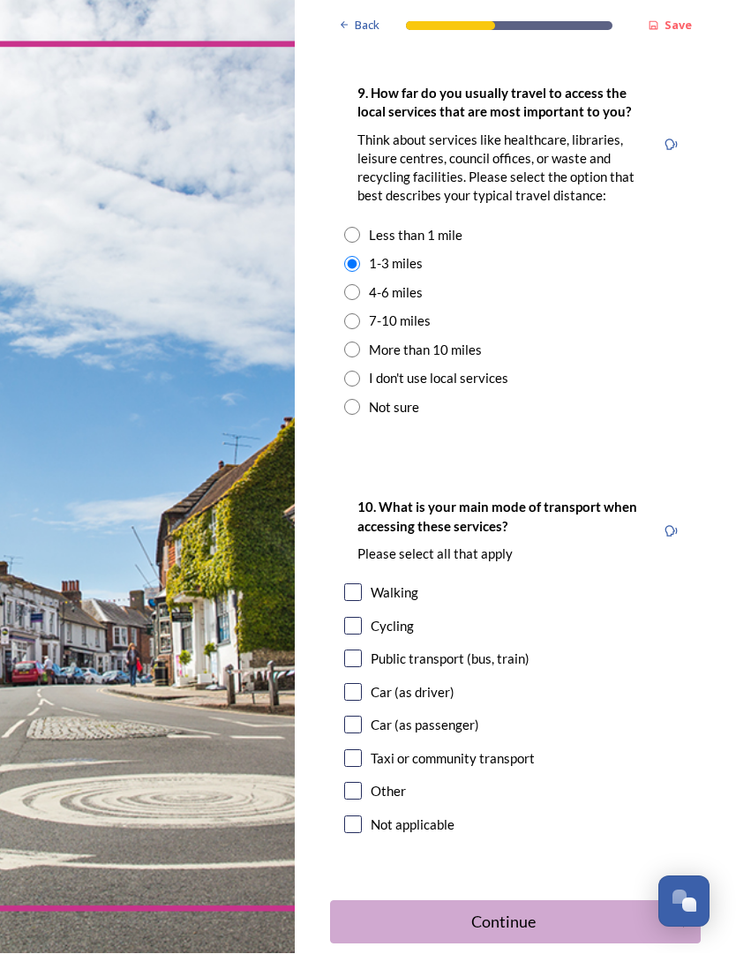
scroll to position [0, 0]
click at [344, 584] on input "checkbox" at bounding box center [353, 593] width 18 height 18
checkbox input "true"
click at [351, 651] on input "checkbox" at bounding box center [353, 660] width 18 height 18
checkbox input "true"
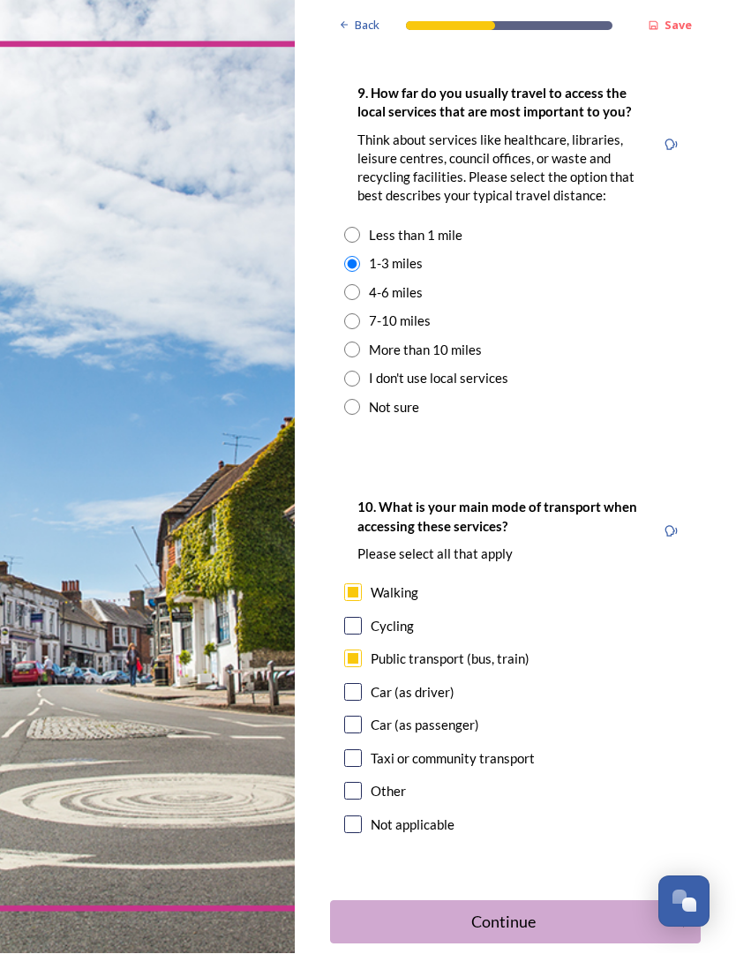
click at [344, 684] on input "checkbox" at bounding box center [353, 693] width 18 height 18
checkbox input "true"
click at [382, 911] on div "Continue" at bounding box center [504, 923] width 328 height 24
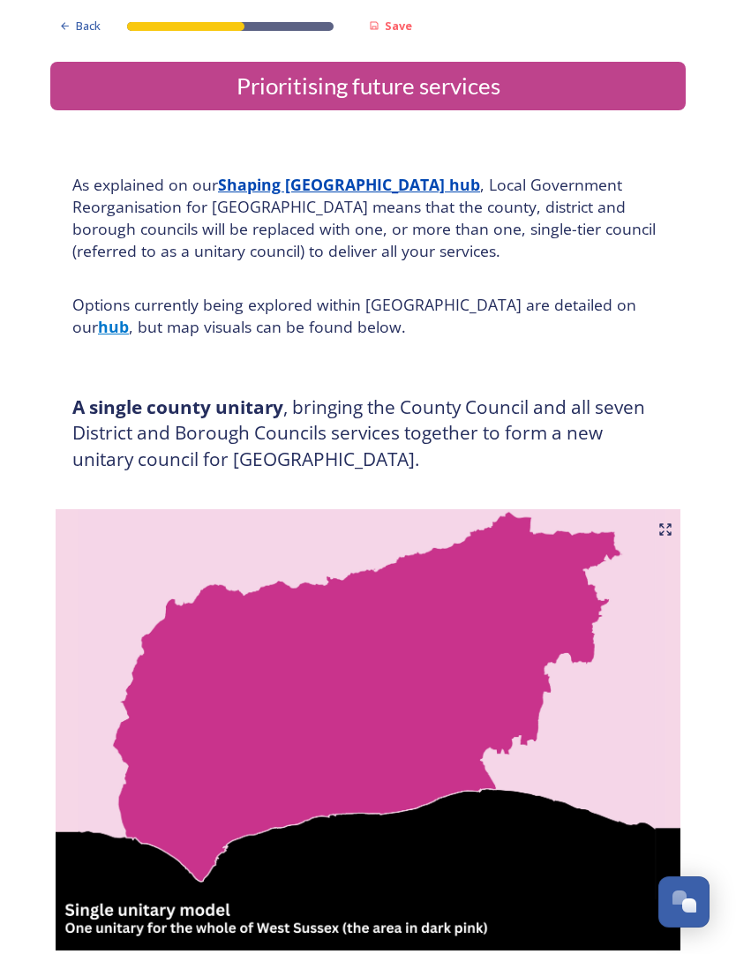
click at [391, 27] on strong "Save" at bounding box center [398, 26] width 27 height 16
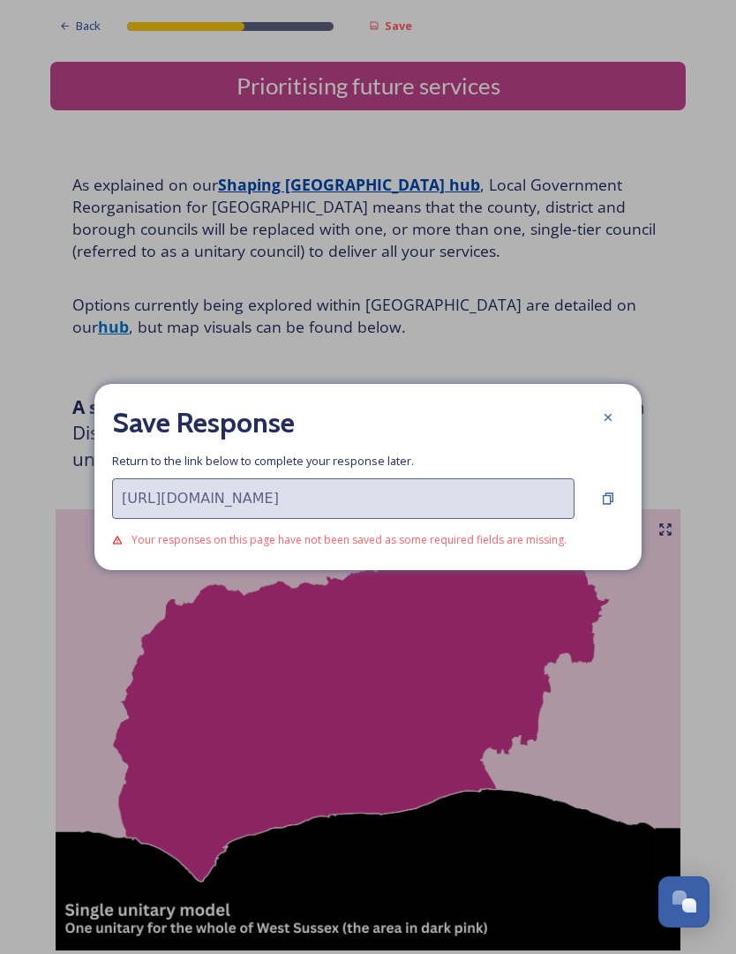
click at [609, 425] on icon at bounding box center [608, 417] width 14 height 14
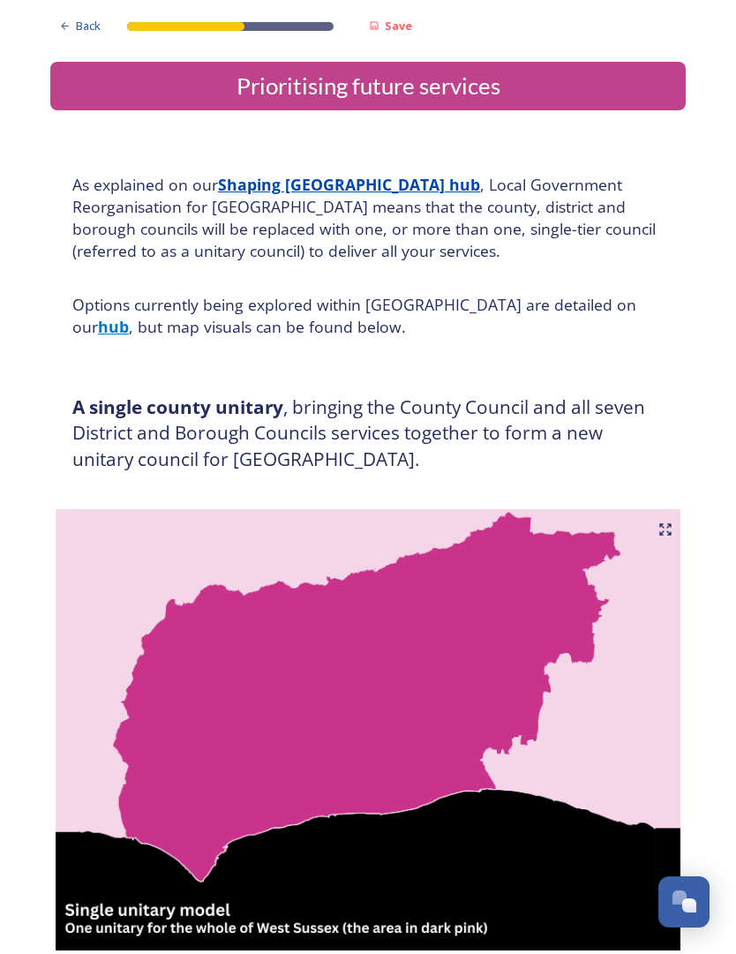
click at [388, 25] on strong "Save" at bounding box center [398, 26] width 27 height 16
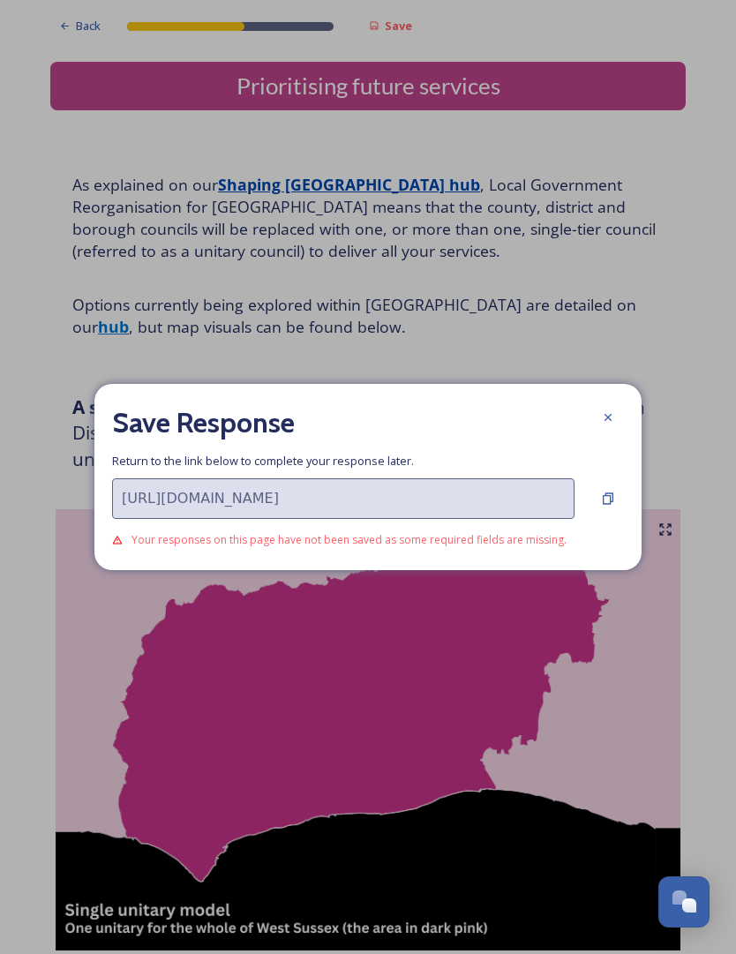
click at [288, 553] on div "Your responses on this page have not been saved as some required fields are mis…" at bounding box center [368, 540] width 512 height 25
click at [602, 425] on icon at bounding box center [608, 417] width 14 height 14
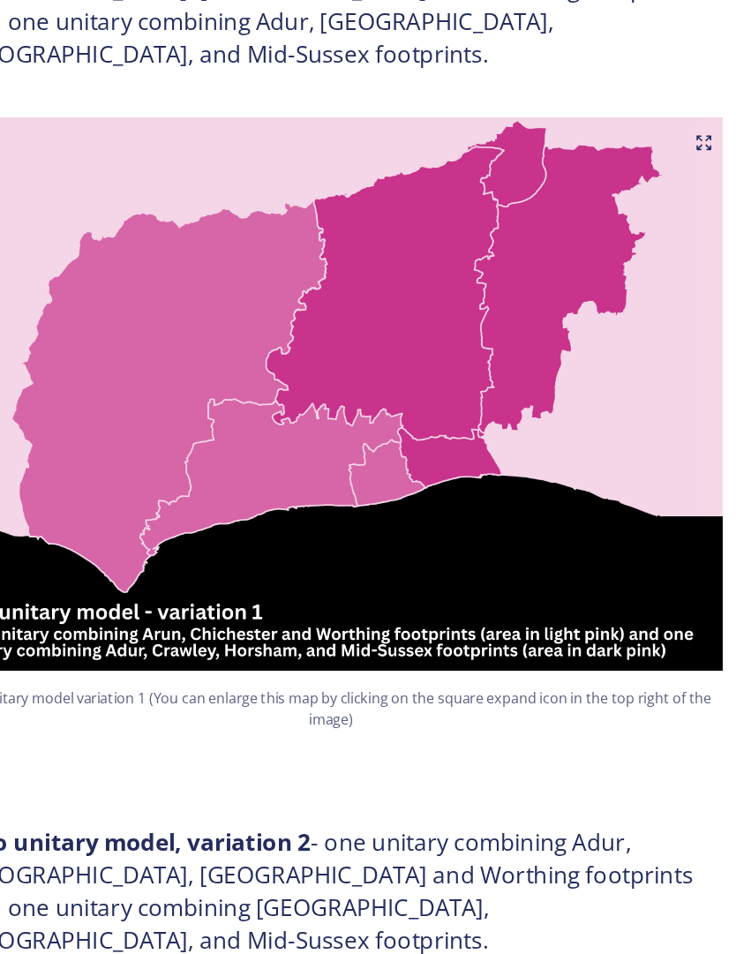
scroll to position [1023, 0]
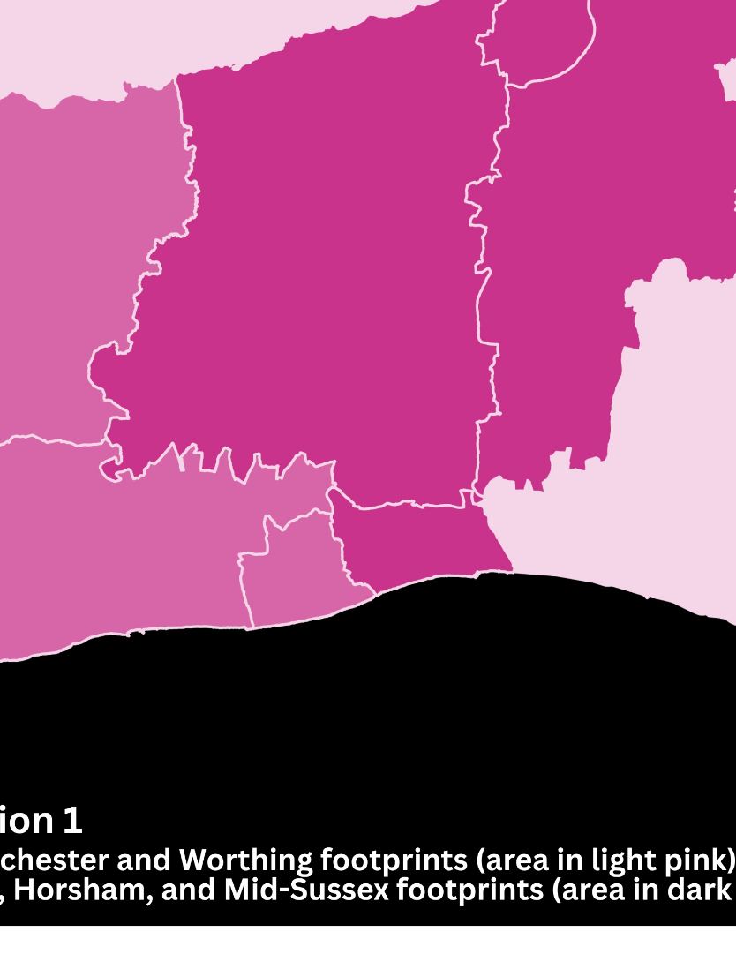
click at [227, 189] on img at bounding box center [368, 397] width 636 height 441
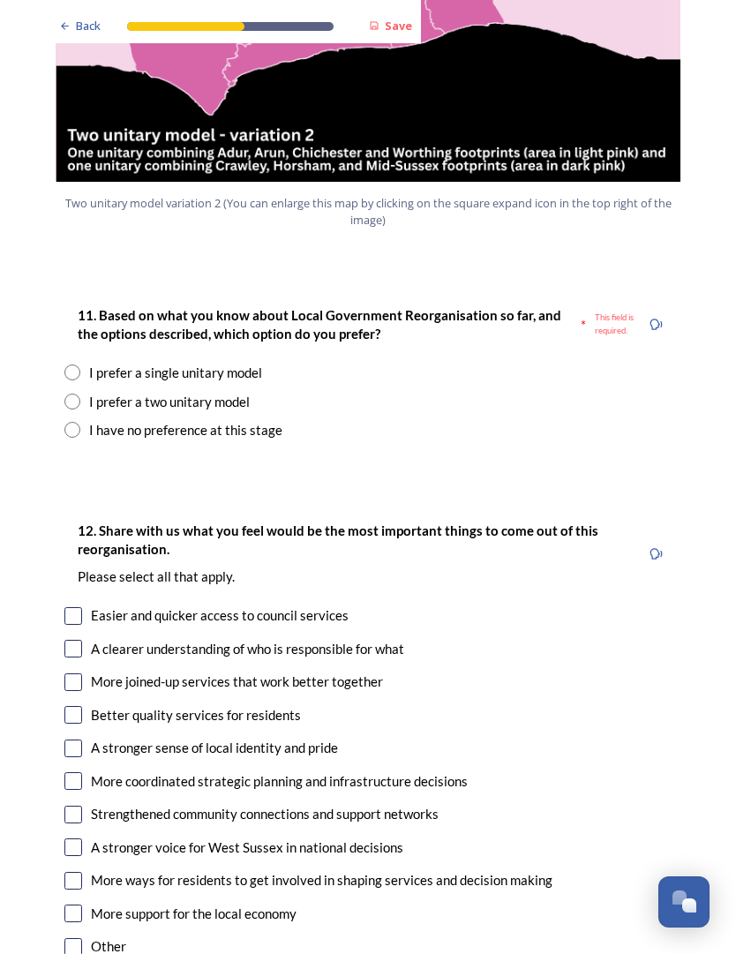
scroll to position [2166, 0]
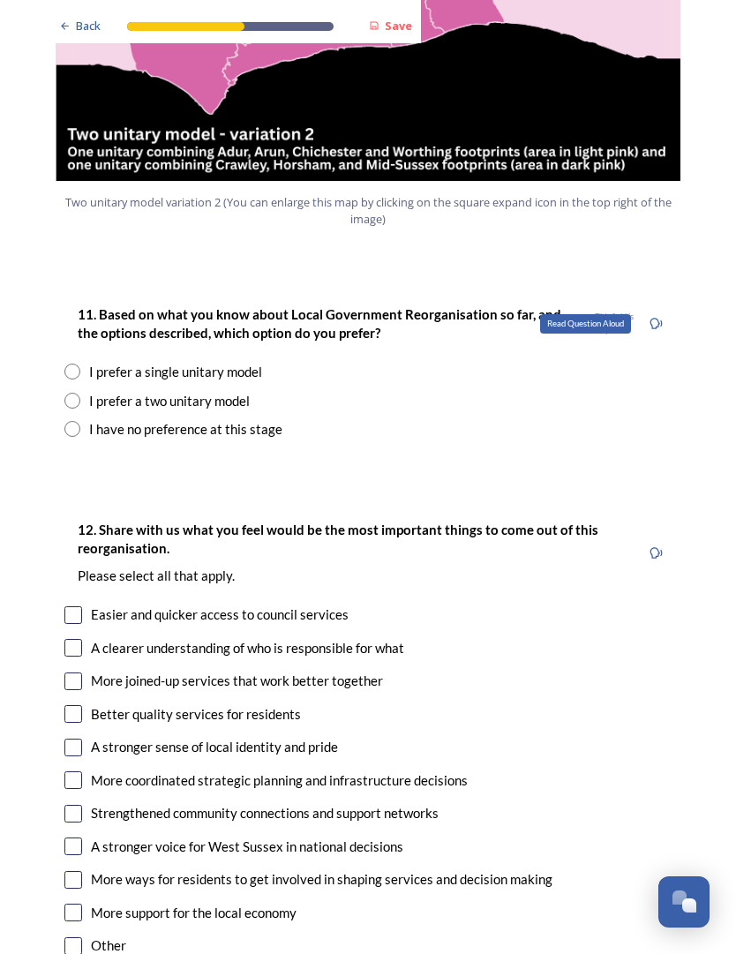
click at [664, 308] on div "Read Question Aloud" at bounding box center [656, 324] width 32 height 32
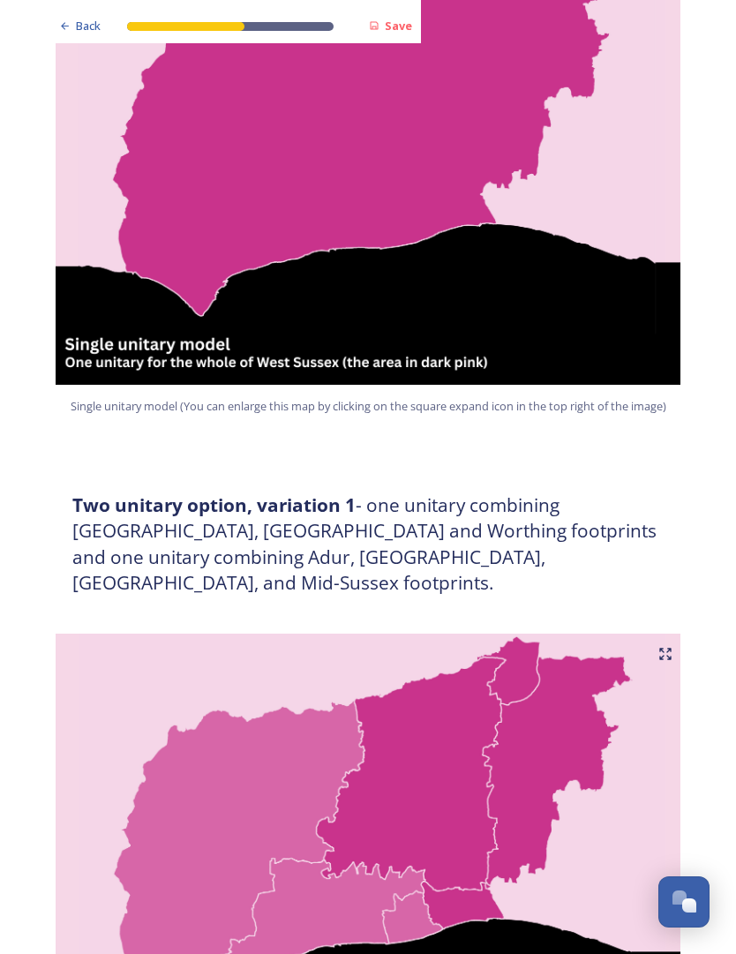
scroll to position [566, 0]
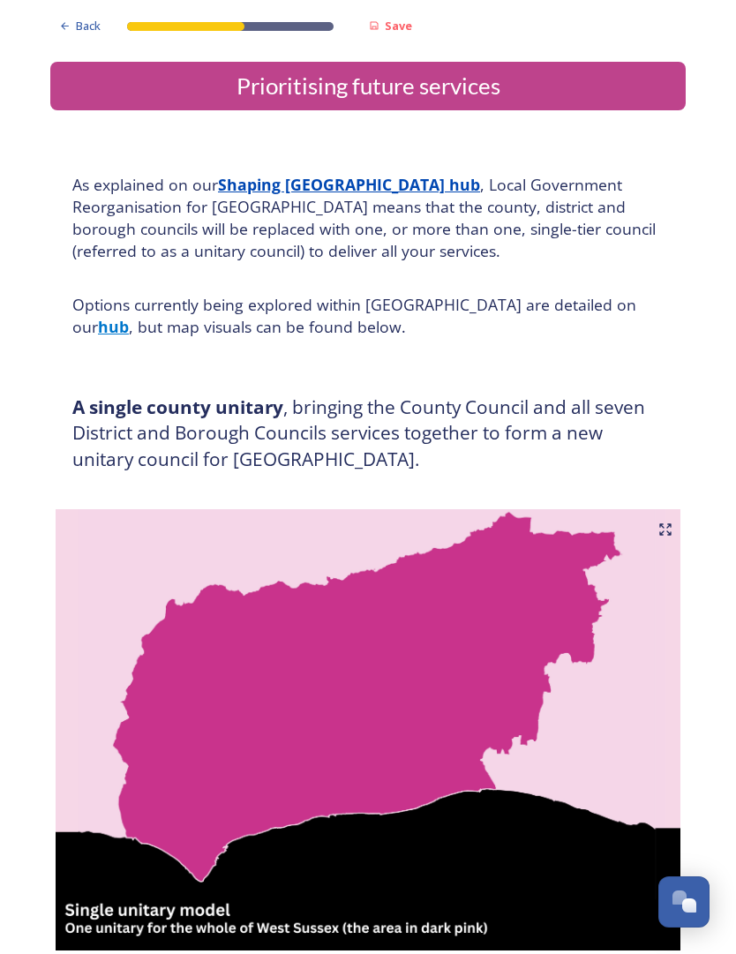
scroll to position [0, 0]
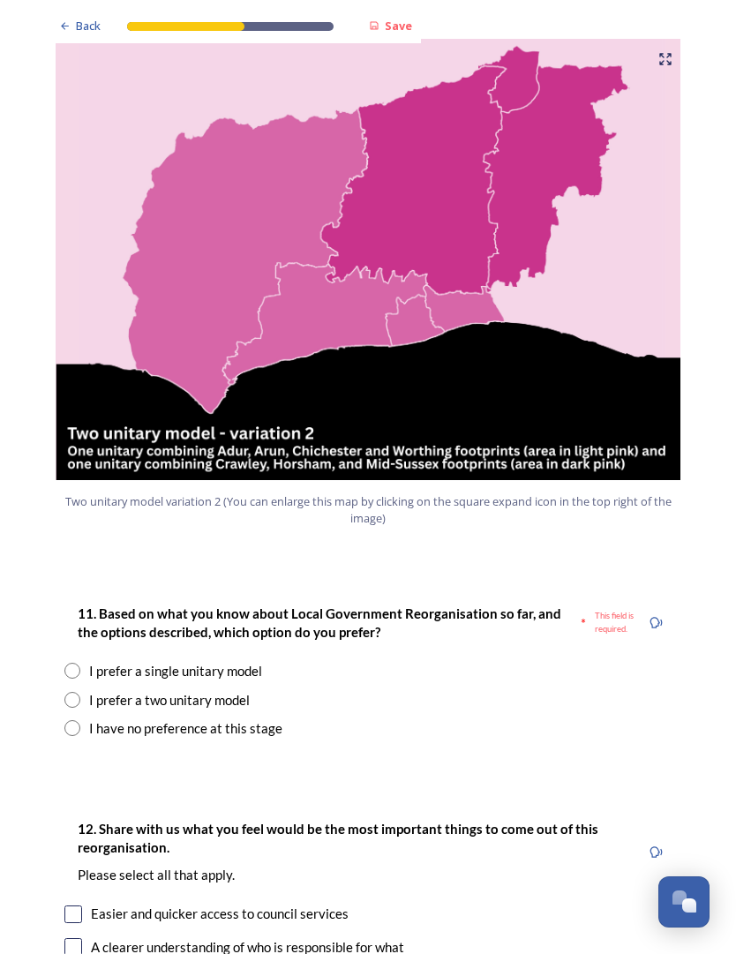
scroll to position [1867, 0]
click at [51, 606] on div "11. Based on what you know about Local Government Reorganisation so far, and th…" at bounding box center [368, 670] width 636 height 171
click at [71, 692] on input "radio" at bounding box center [72, 700] width 16 height 16
radio input "true"
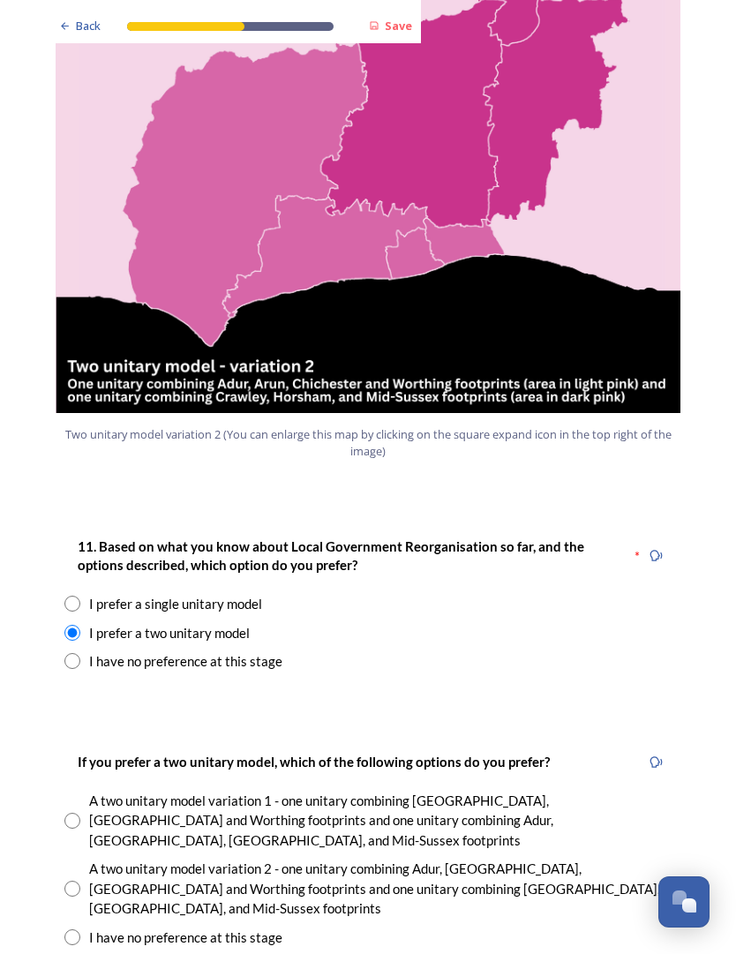
scroll to position [1944, 0]
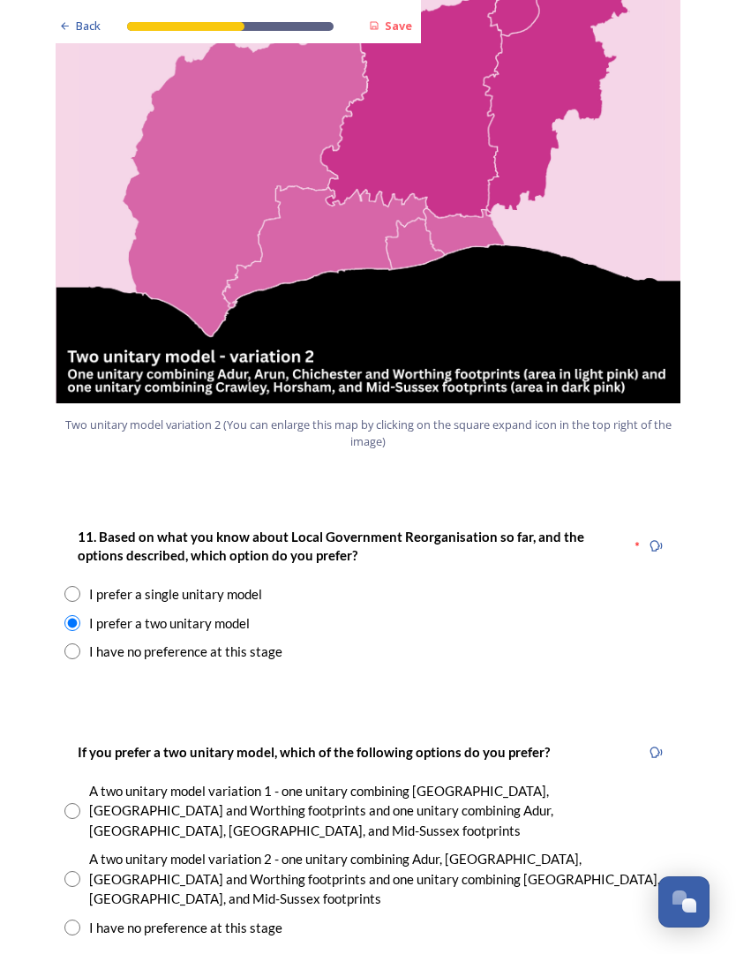
click at [71, 643] on input "radio" at bounding box center [72, 651] width 16 height 16
radio input "true"
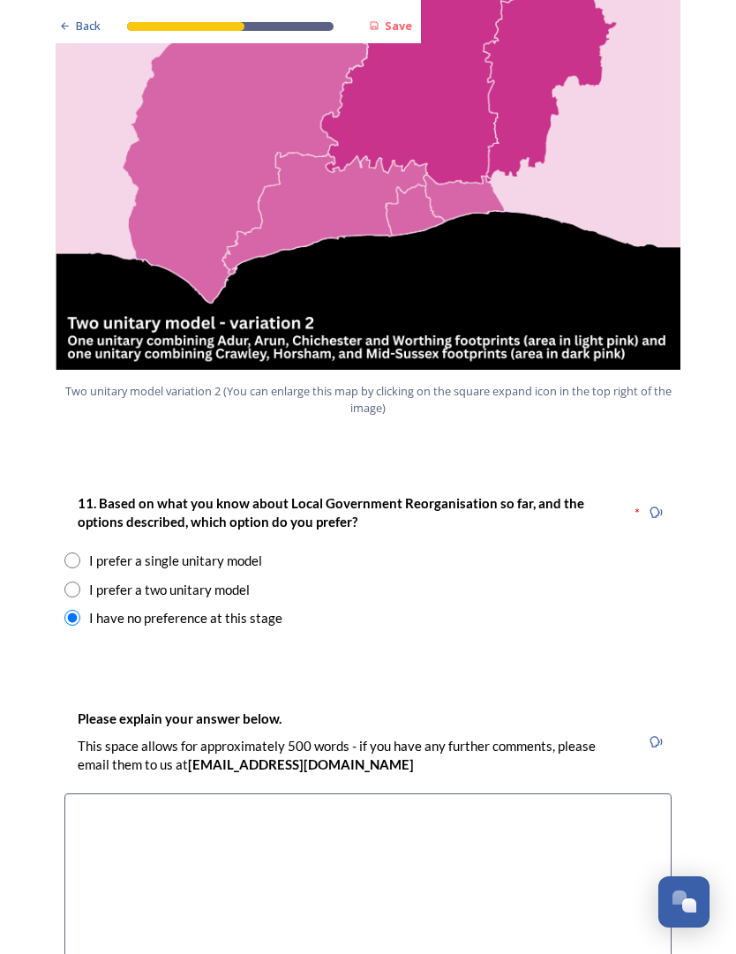
scroll to position [1977, 0]
click at [66, 536] on div "11. Based on what you know about Local Government Reorganisation so far, and th…" at bounding box center [368, 560] width 636 height 171
click at [70, 538] on div "11. Based on what you know about Local Government Reorganisation so far, and th…" at bounding box center [368, 560] width 636 height 171
click at [76, 582] on input "radio" at bounding box center [72, 590] width 16 height 16
radio input "true"
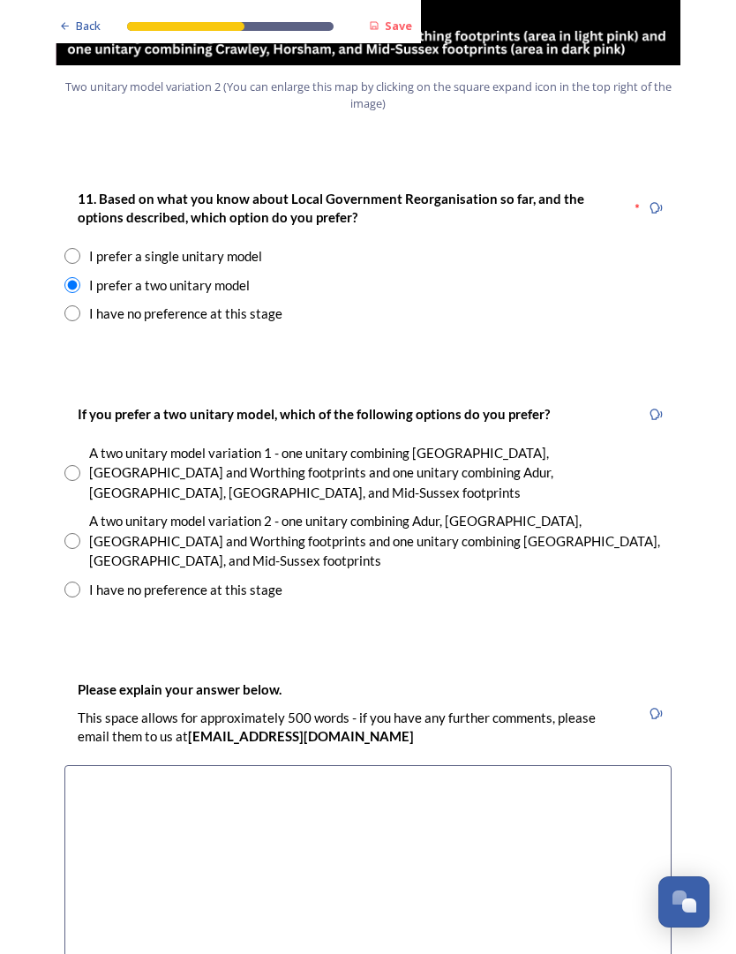
scroll to position [2281, 0]
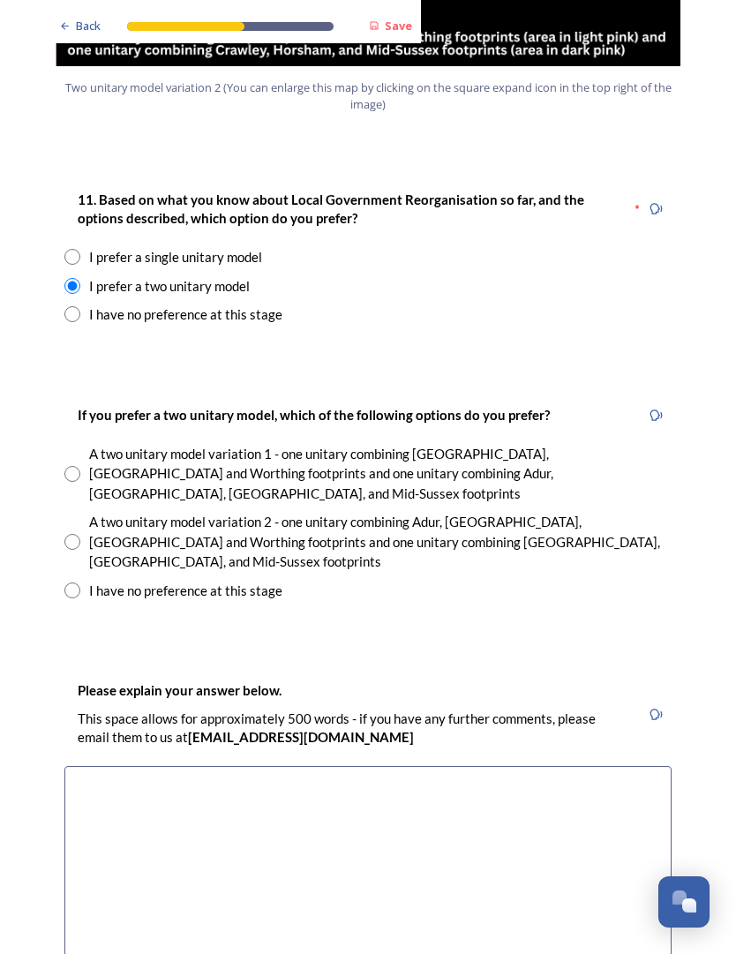
click at [68, 512] on div "A two unitary model variation 2 - one unitary combining Adur, Arun, Chichester …" at bounding box center [367, 542] width 607 height 60
radio input "true"
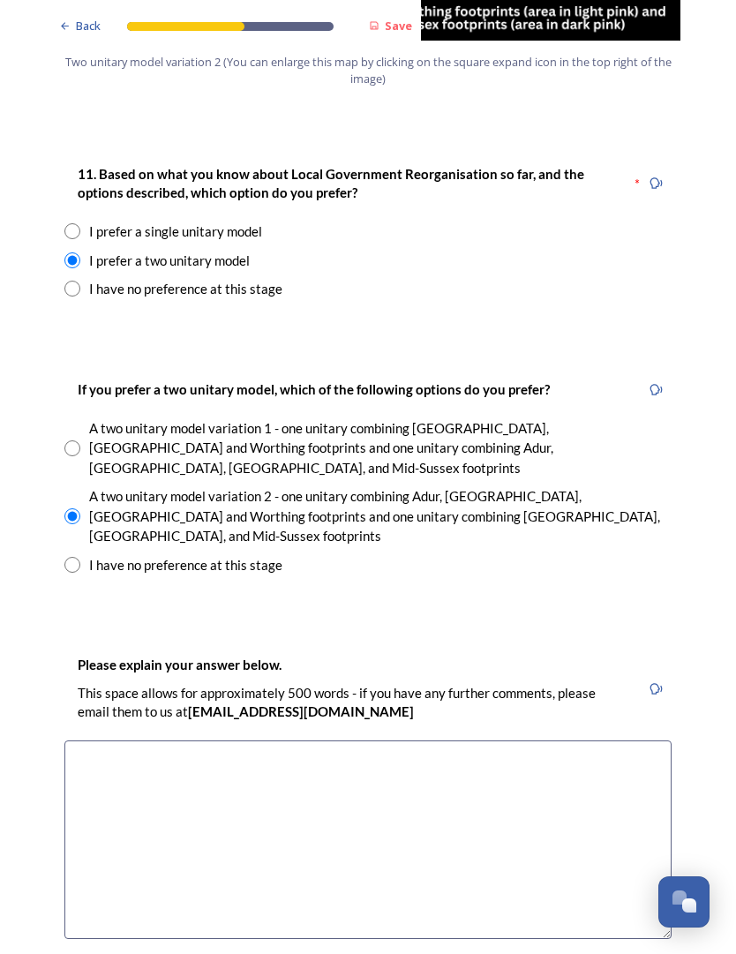
scroll to position [2306, 0]
click at [86, 741] on textarea at bounding box center [367, 840] width 607 height 199
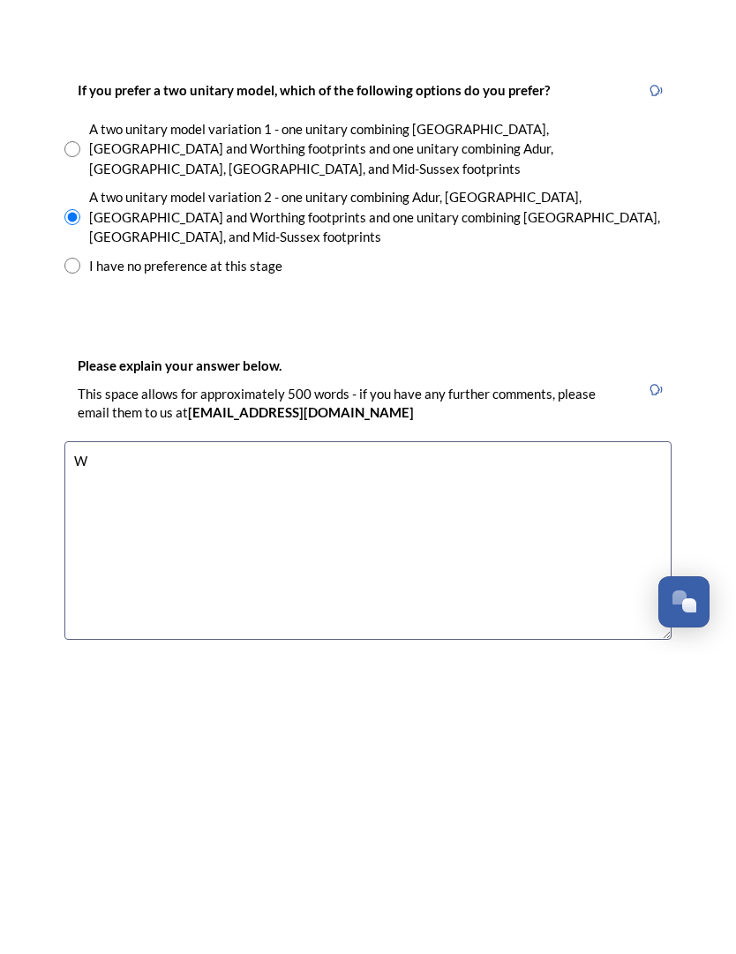
scroll to position [59, 0]
type textarea "W"
click at [114, 741] on textarea "Prefer more local decisionmaking" at bounding box center [367, 840] width 607 height 199
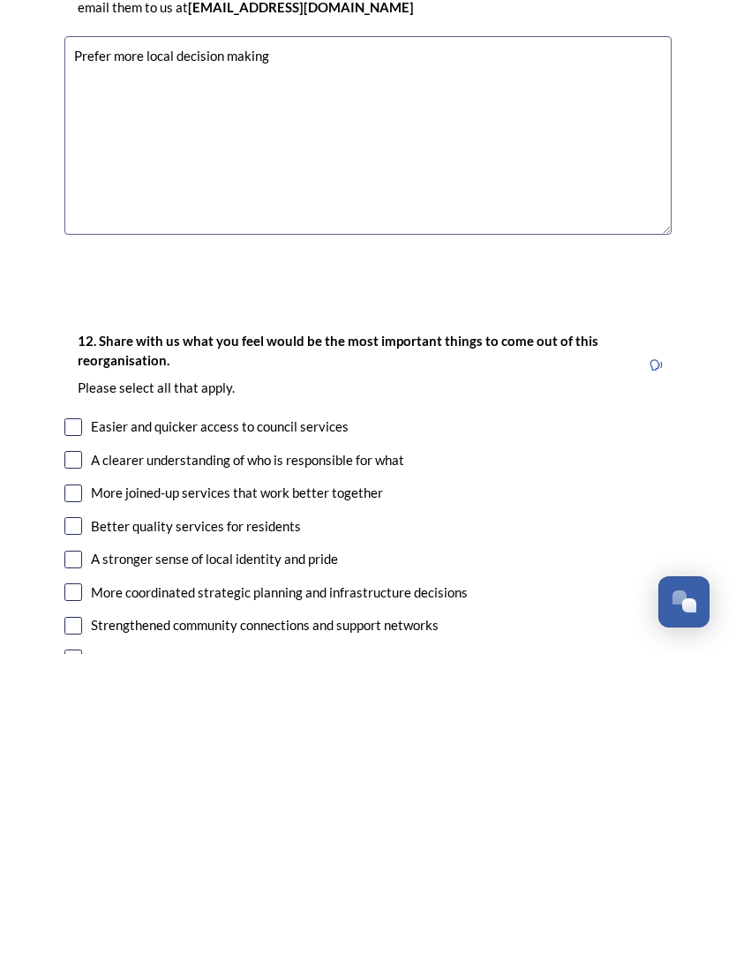
scroll to position [2711, 0]
type textarea "Prefer more local decision making"
click at [78, 817] on input "checkbox" at bounding box center [73, 826] width 18 height 18
checkbox input "true"
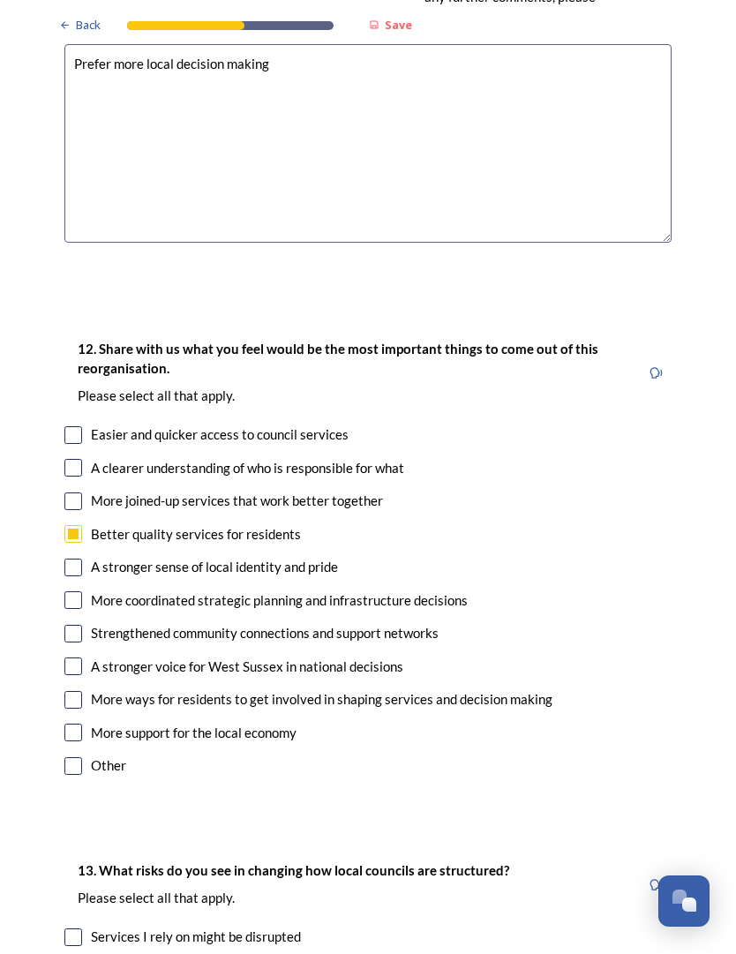
scroll to position [3002, 0]
click at [64, 560] on input "checkbox" at bounding box center [73, 569] width 18 height 18
checkbox input "true"
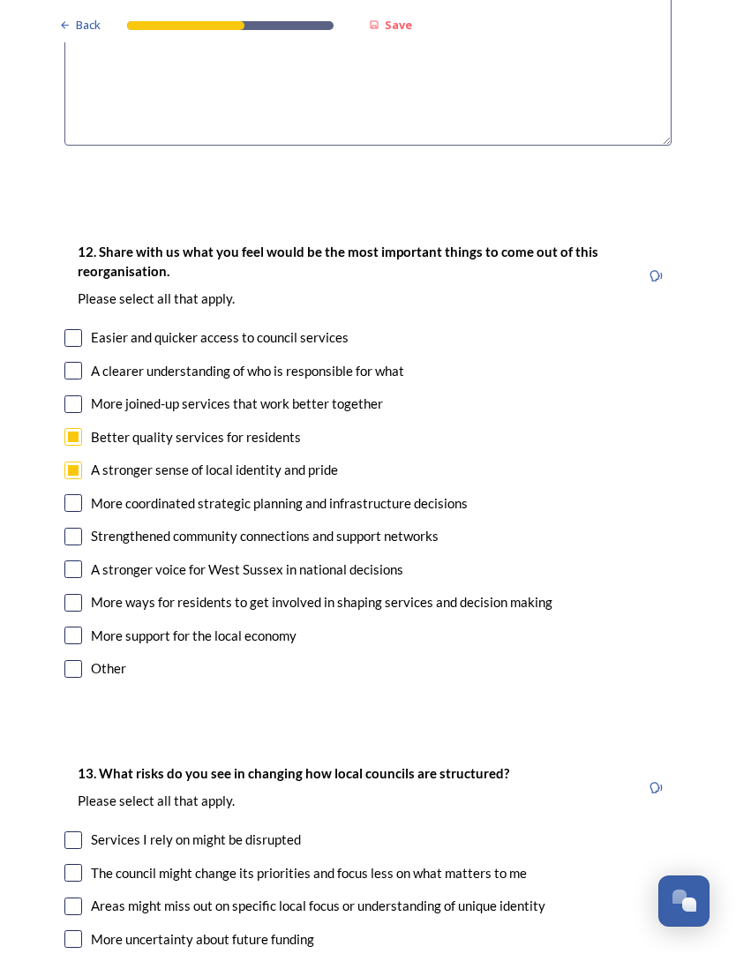
scroll to position [3099, 0]
click at [81, 529] on input "checkbox" at bounding box center [73, 538] width 18 height 18
checkbox input "true"
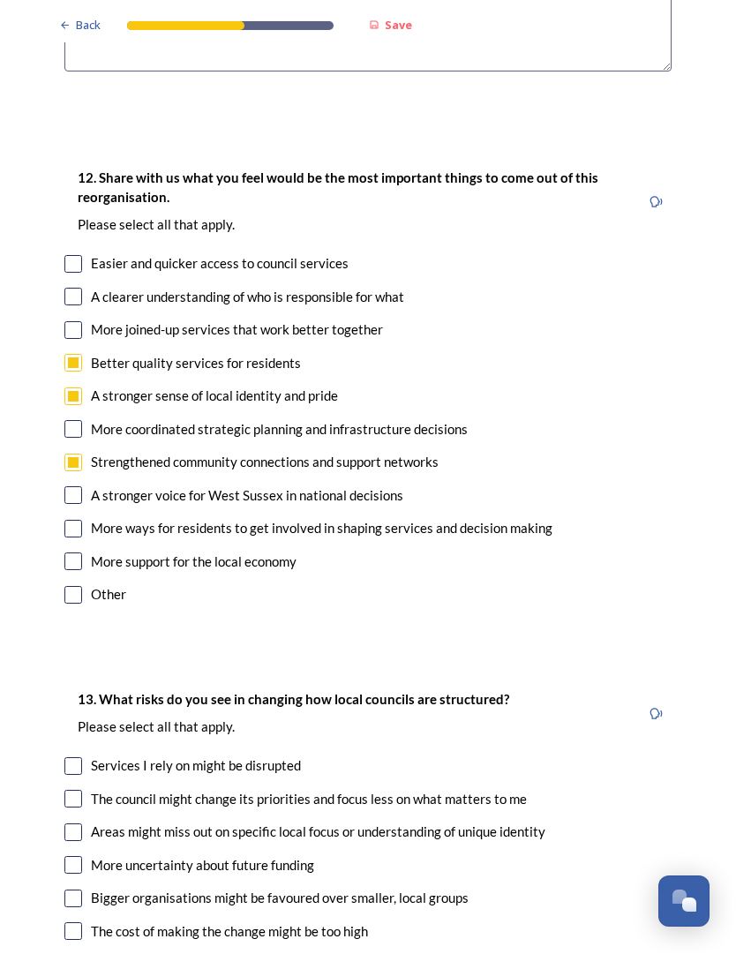
scroll to position [3173, 0]
click at [71, 521] on input "checkbox" at bounding box center [73, 530] width 18 height 18
checkbox input "true"
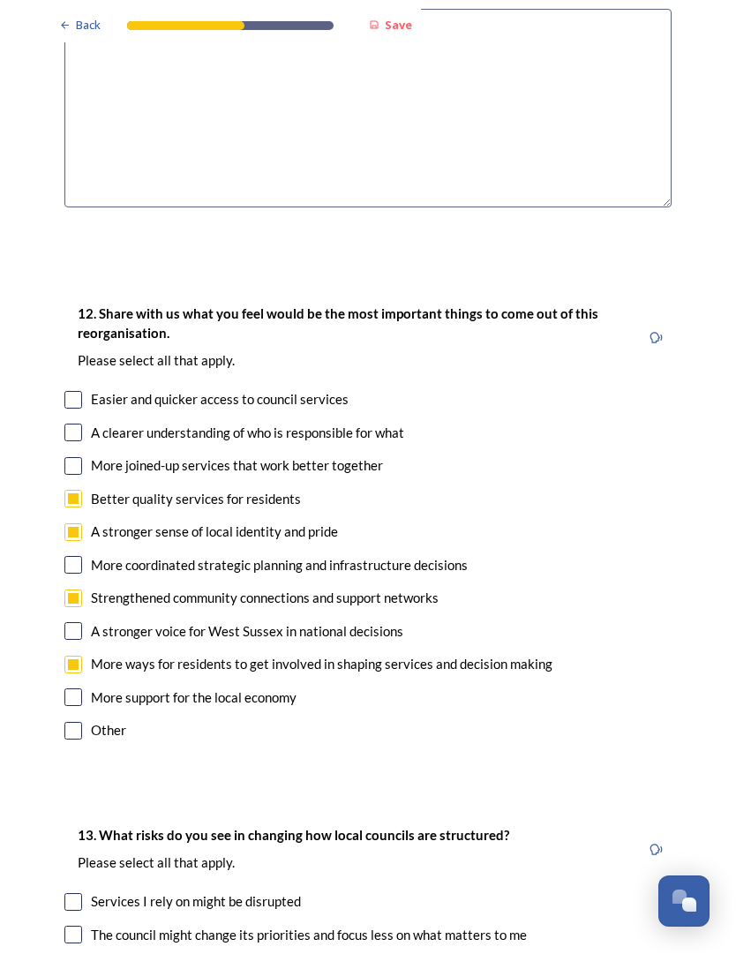
scroll to position [3044, 0]
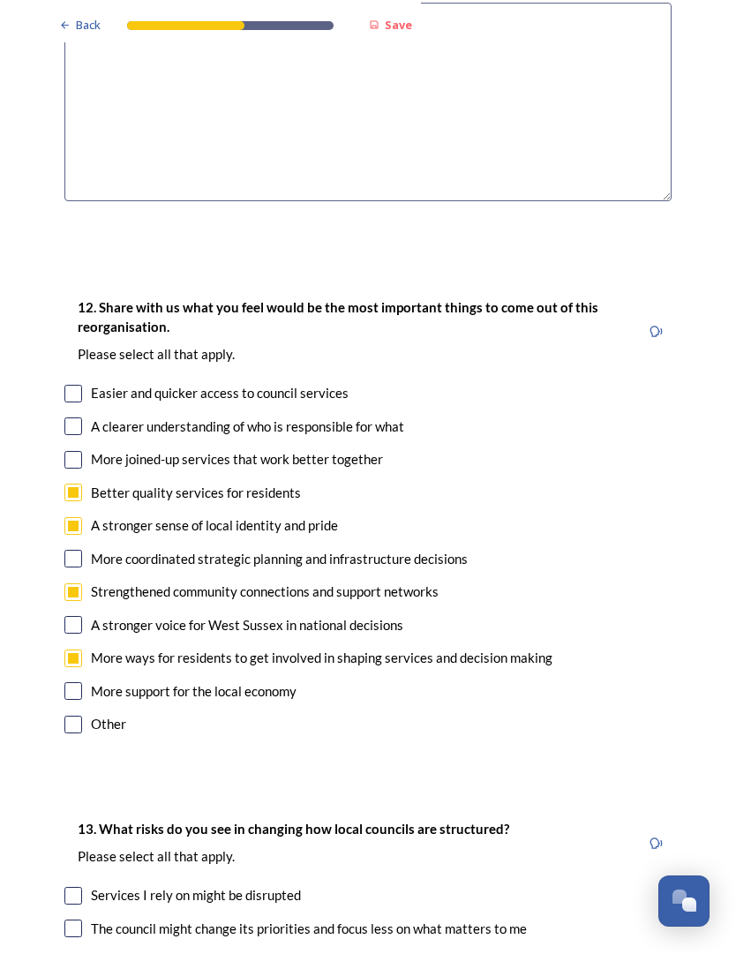
click at [59, 280] on div "12. Share with us what you feel would be the most important things to come out …" at bounding box center [368, 518] width 636 height 477
click at [71, 386] on input "checkbox" at bounding box center [73, 395] width 18 height 18
checkbox input "true"
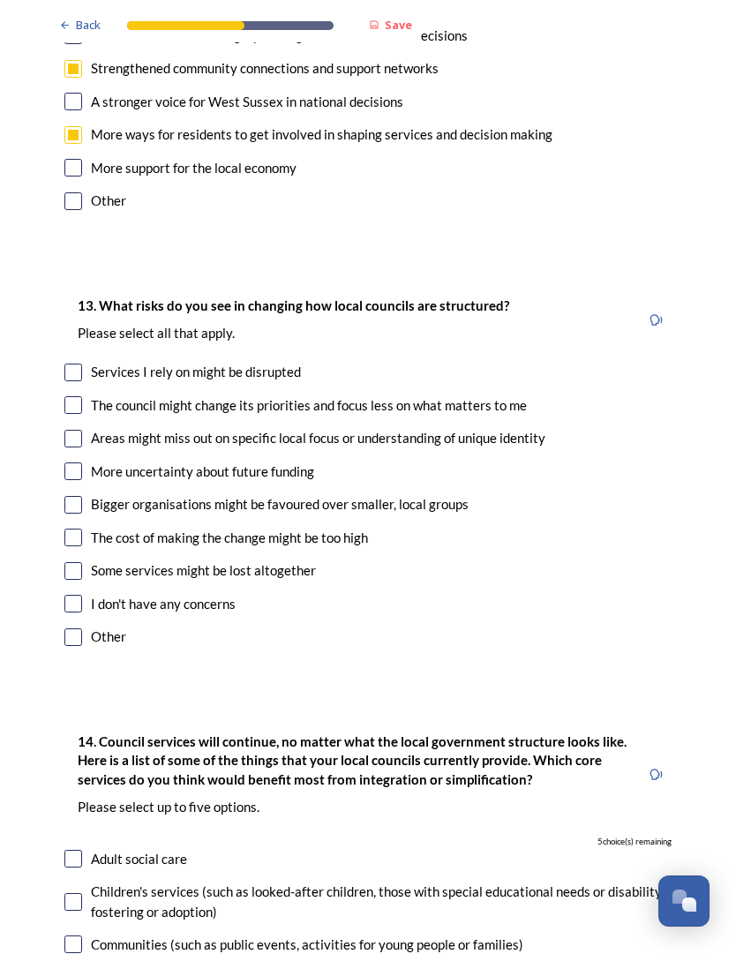
scroll to position [3567, 0]
click at [72, 397] on input "checkbox" at bounding box center [73, 406] width 18 height 18
checkbox input "true"
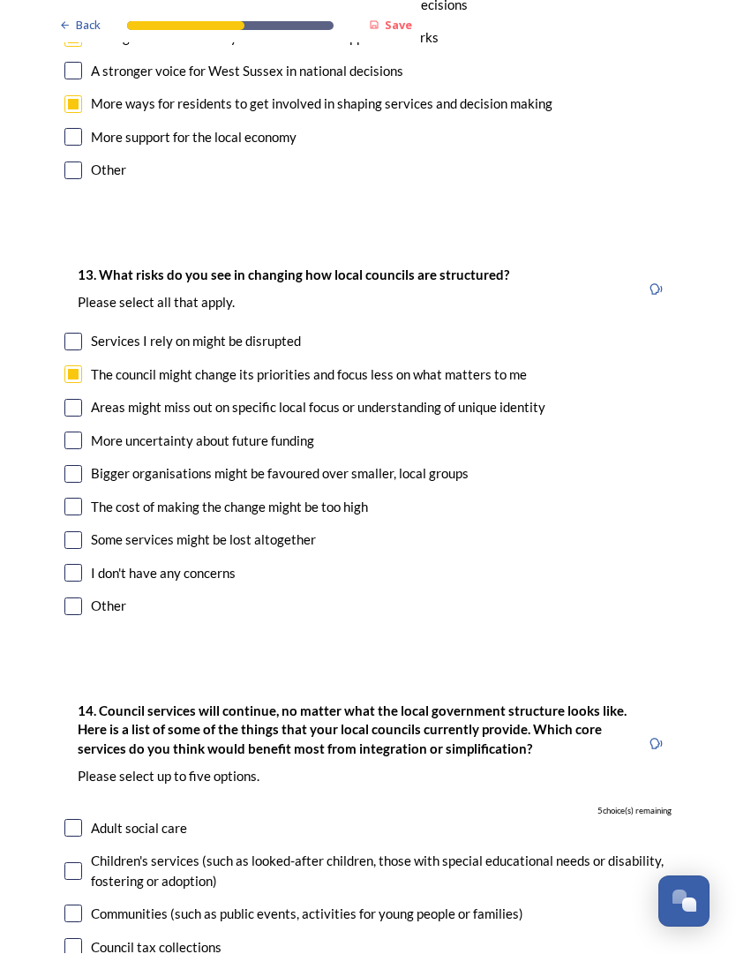
scroll to position [3598, 0]
click at [74, 400] on input "checkbox" at bounding box center [73, 409] width 18 height 18
checkbox input "true"
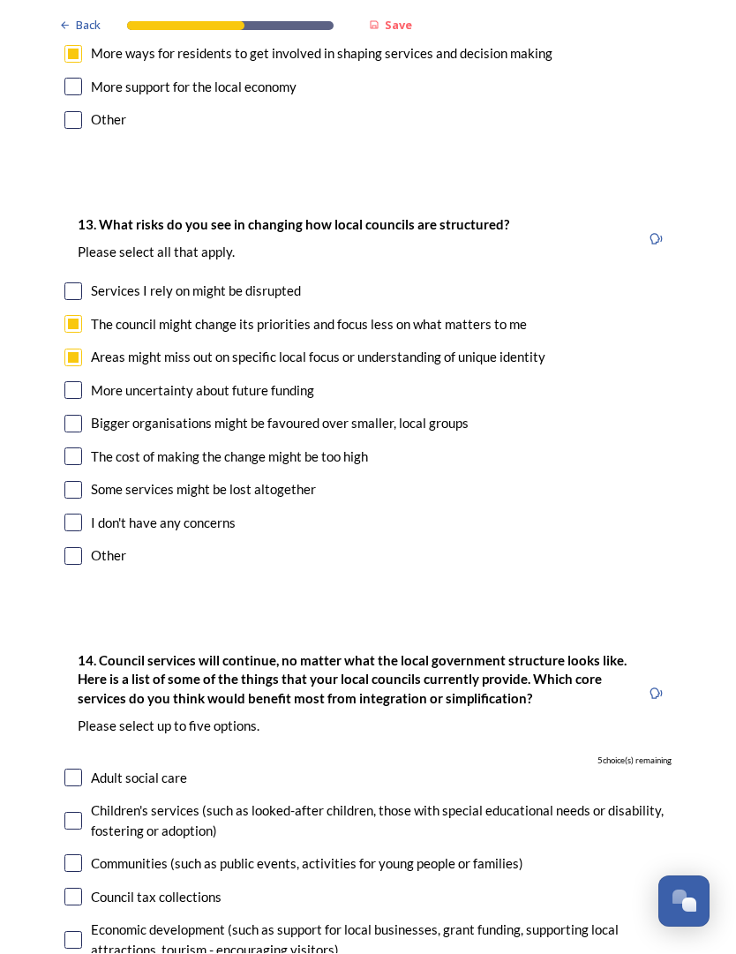
scroll to position [3648, 0]
click at [78, 416] on input "checkbox" at bounding box center [73, 425] width 18 height 18
checkbox input "true"
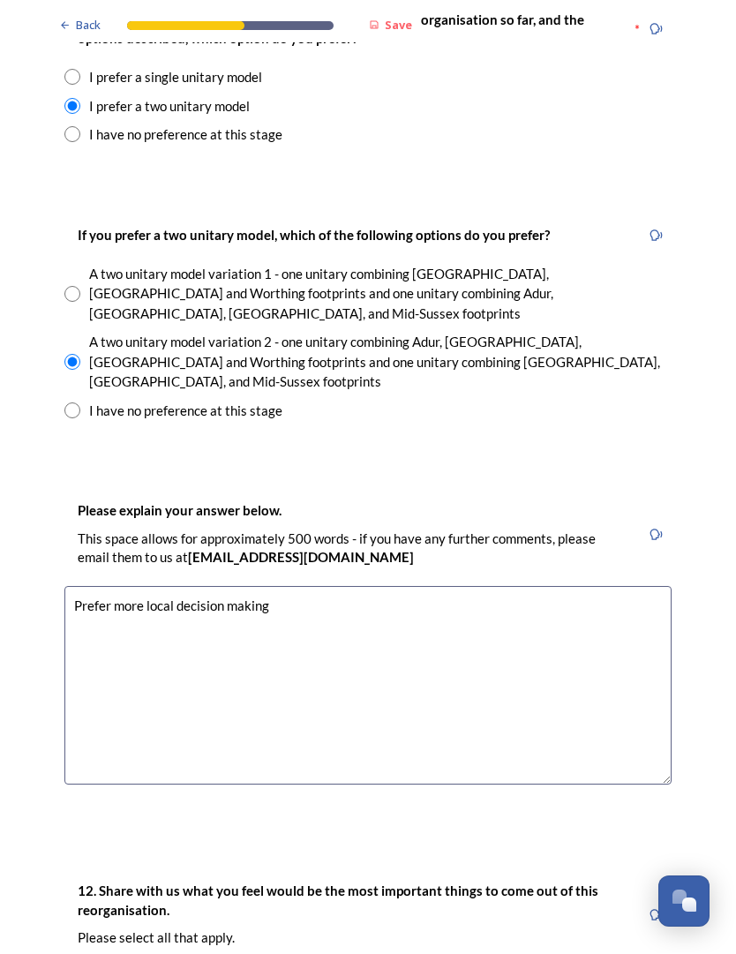
scroll to position [2382, 0]
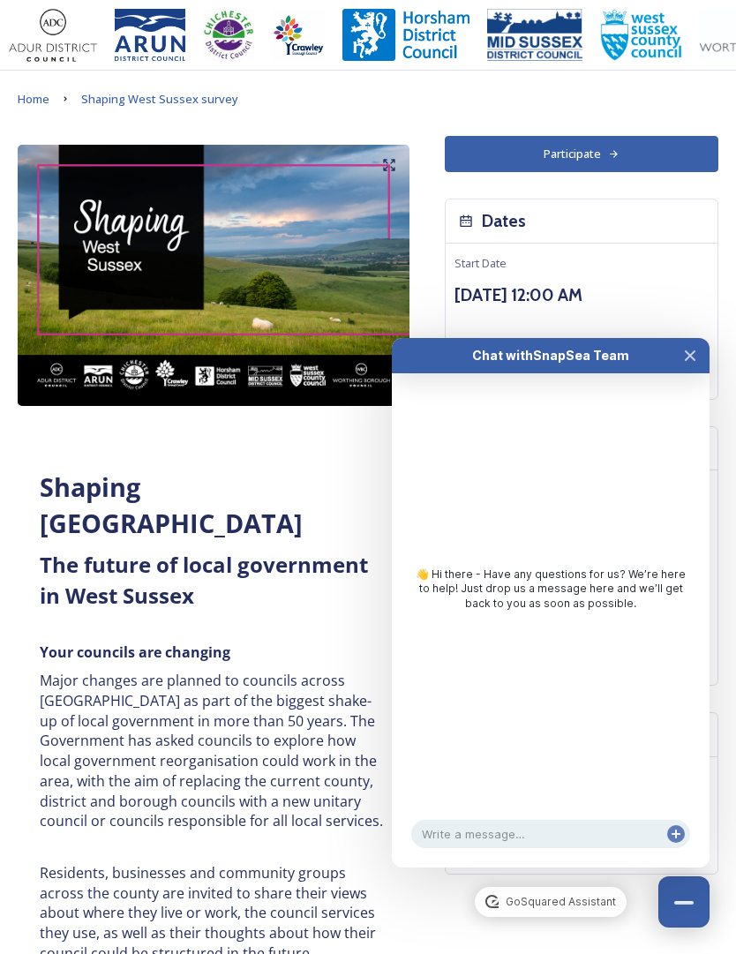
click at [395, 900] on div "Shaping [GEOGRAPHIC_DATA] ﻿﻿﻿The future of local government in [GEOGRAPHIC_DATA…" at bounding box center [213, 773] width 374 height 628
click at [678, 359] on button "Close Chat" at bounding box center [690, 355] width 39 height 35
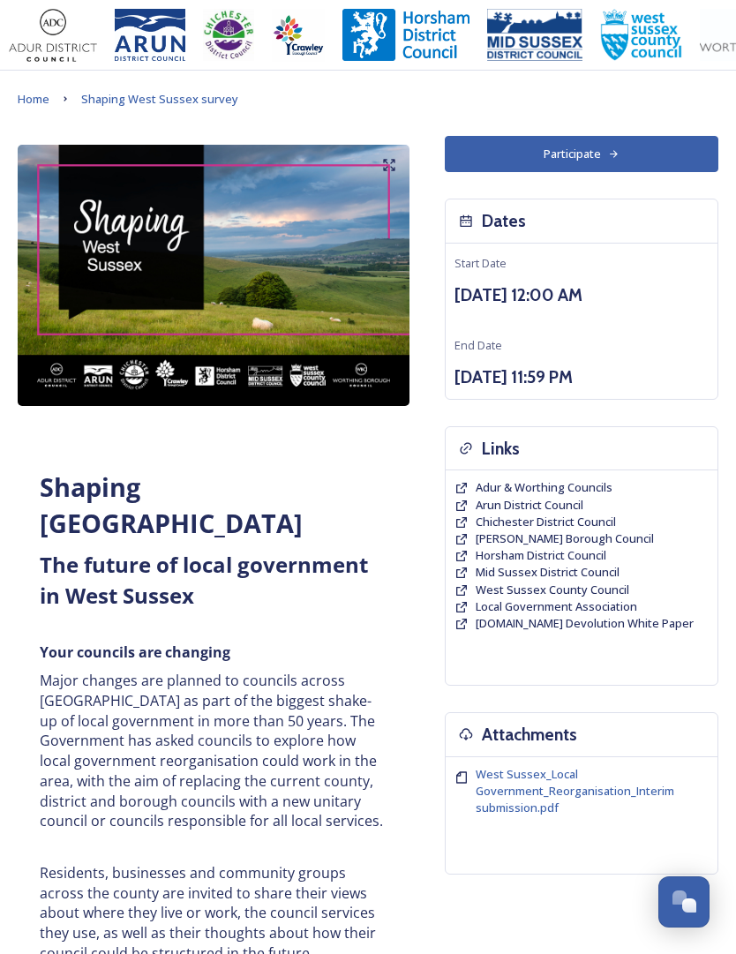
click at [598, 137] on button "Participate" at bounding box center [582, 154] width 274 height 36
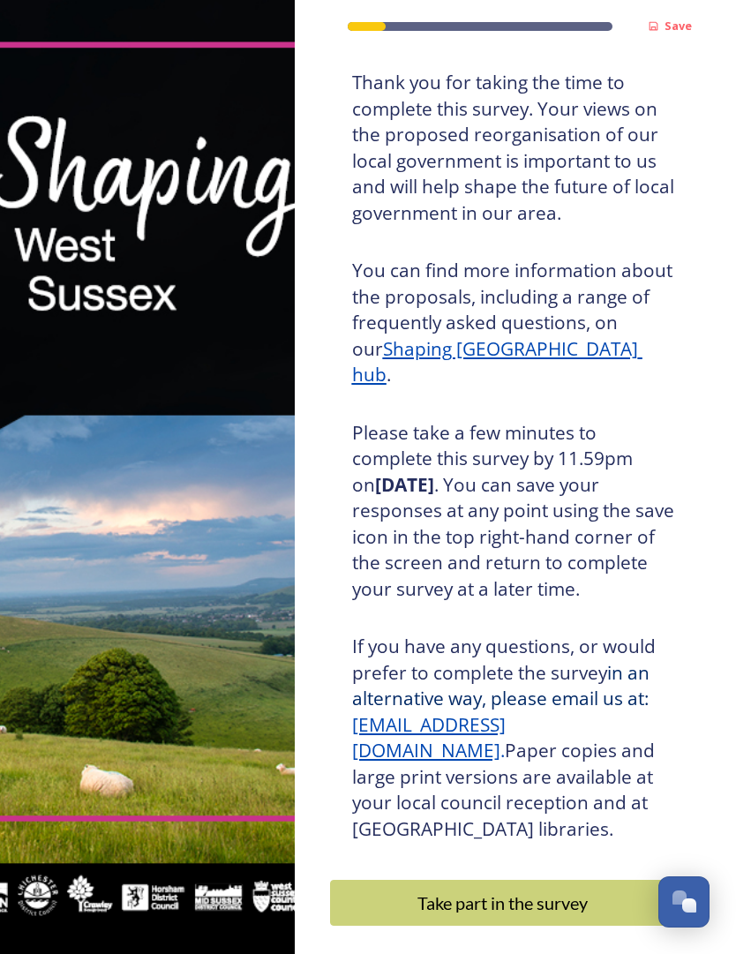
scroll to position [106, 0]
click at [557, 900] on div "Take part in the survey" at bounding box center [503, 904] width 327 height 26
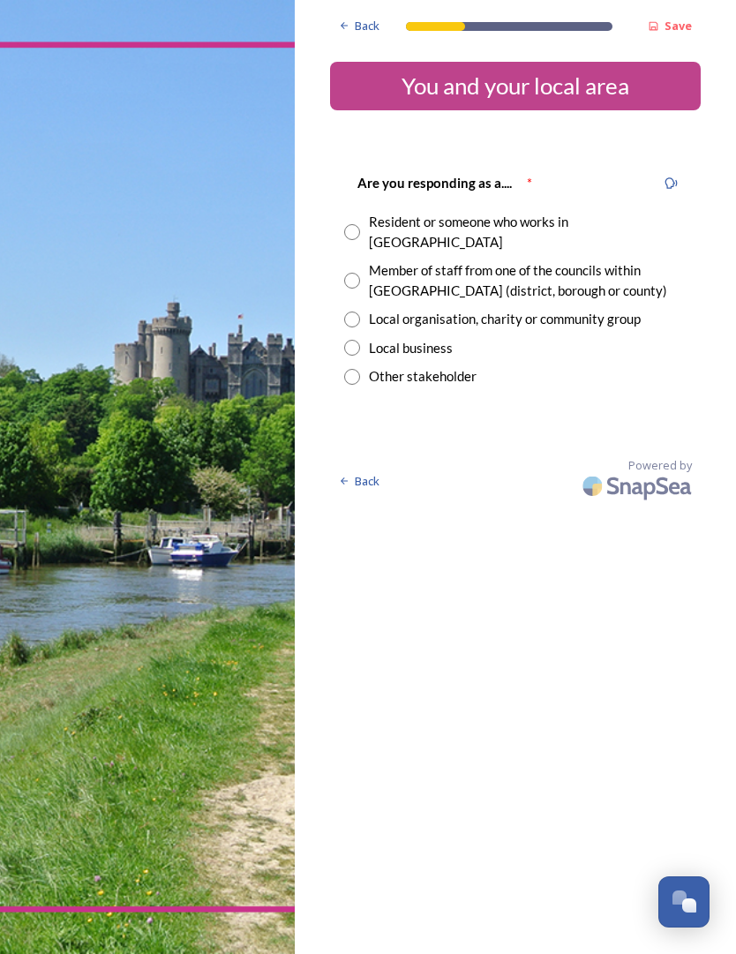
click at [679, 465] on img at bounding box center [639, 485] width 124 height 41
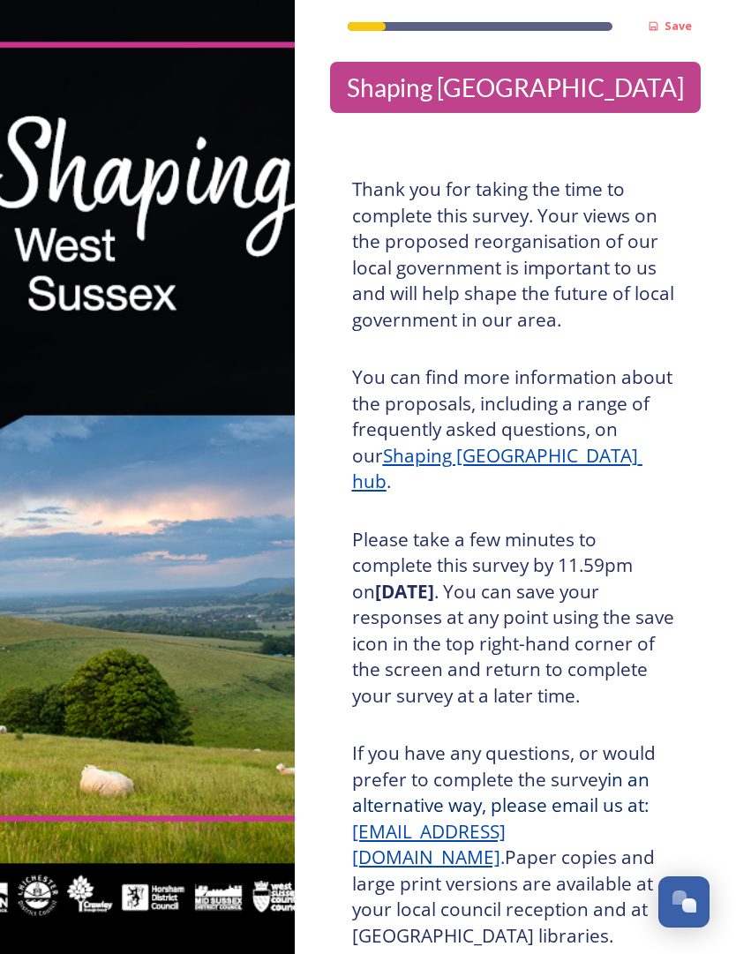
scroll to position [-1, 0]
click at [670, 28] on strong "Save" at bounding box center [678, 26] width 27 height 16
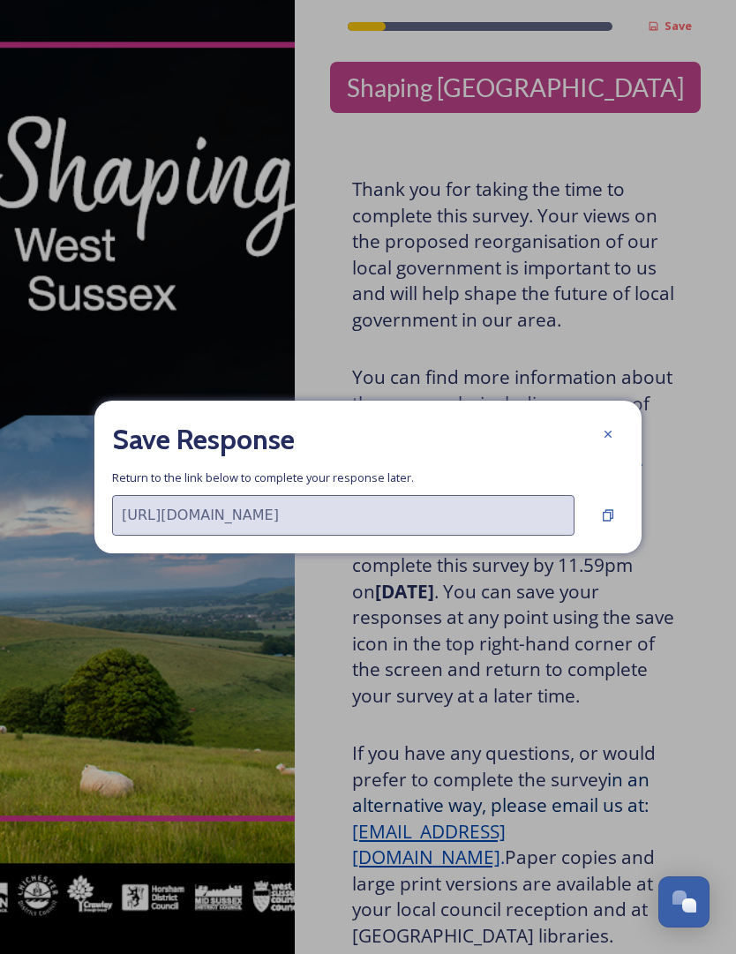
click at [612, 531] on div at bounding box center [608, 516] width 32 height 32
click at [609, 523] on icon at bounding box center [608, 515] width 14 height 14
click at [574, 525] on div "Copy Link" at bounding box center [557, 515] width 54 height 19
click at [617, 450] on div at bounding box center [608, 434] width 32 height 32
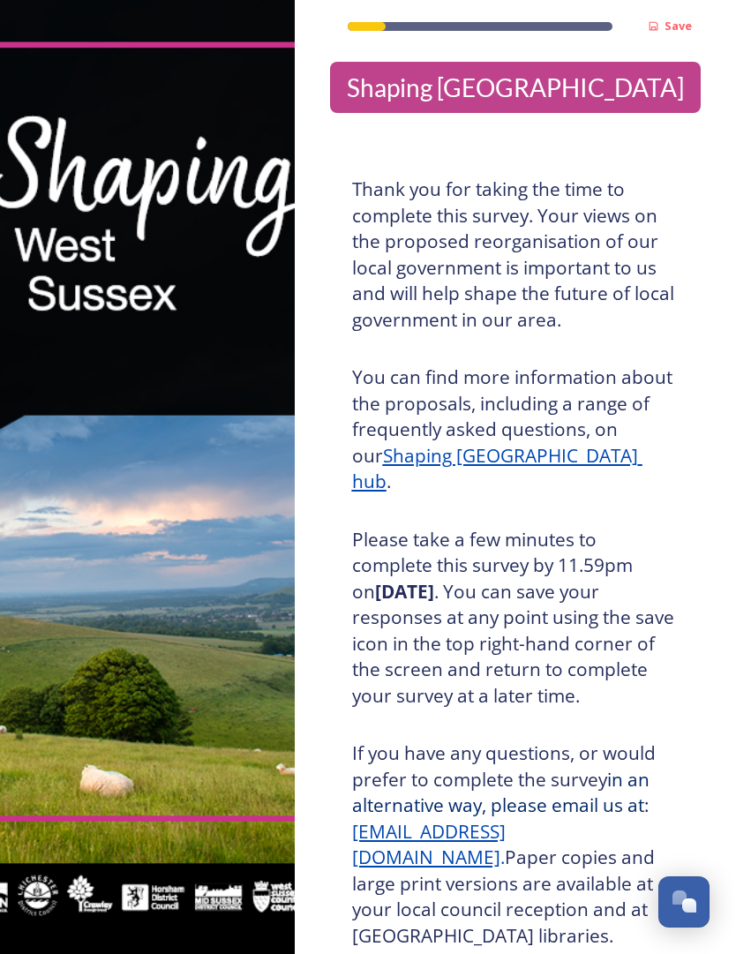
click at [546, 71] on div "Shaping West Sussex" at bounding box center [515, 87] width 357 height 37
click at [208, 339] on img at bounding box center [147, 477] width 295 height 954
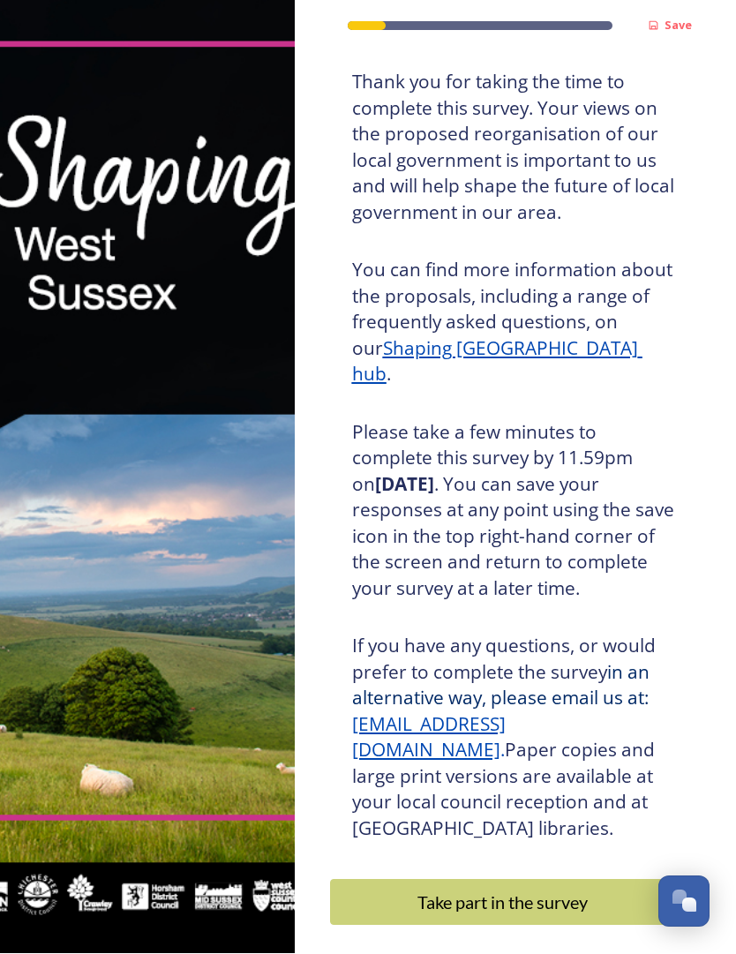
scroll to position [106, 0]
click at [639, 891] on div "Take part in the survey" at bounding box center [503, 904] width 327 height 26
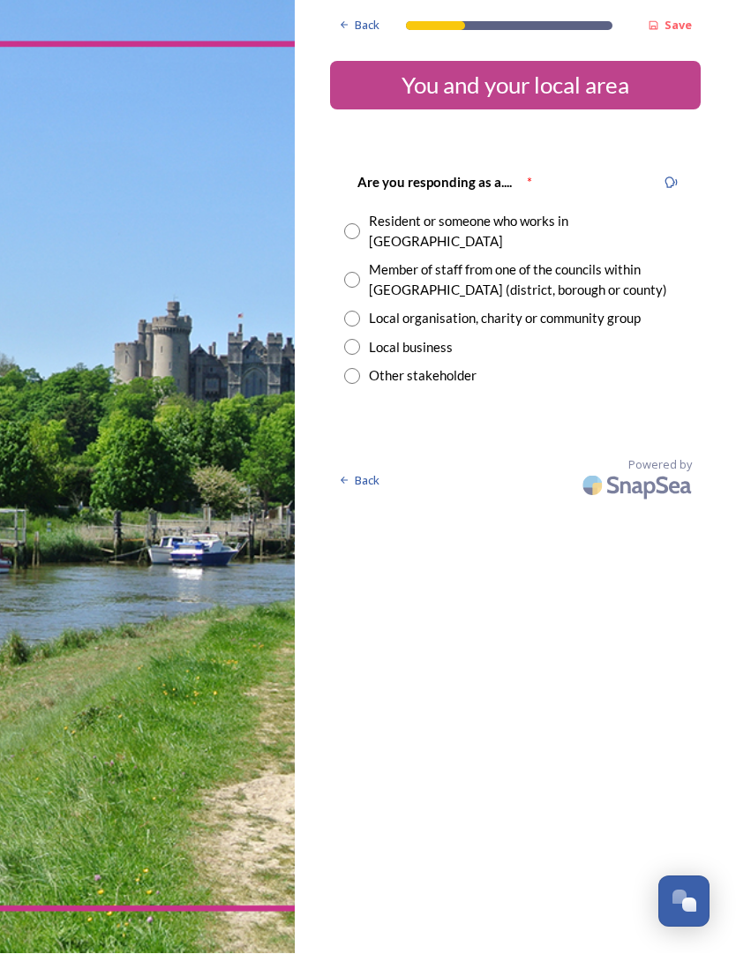
click at [372, 29] on span "Back" at bounding box center [367, 26] width 25 height 17
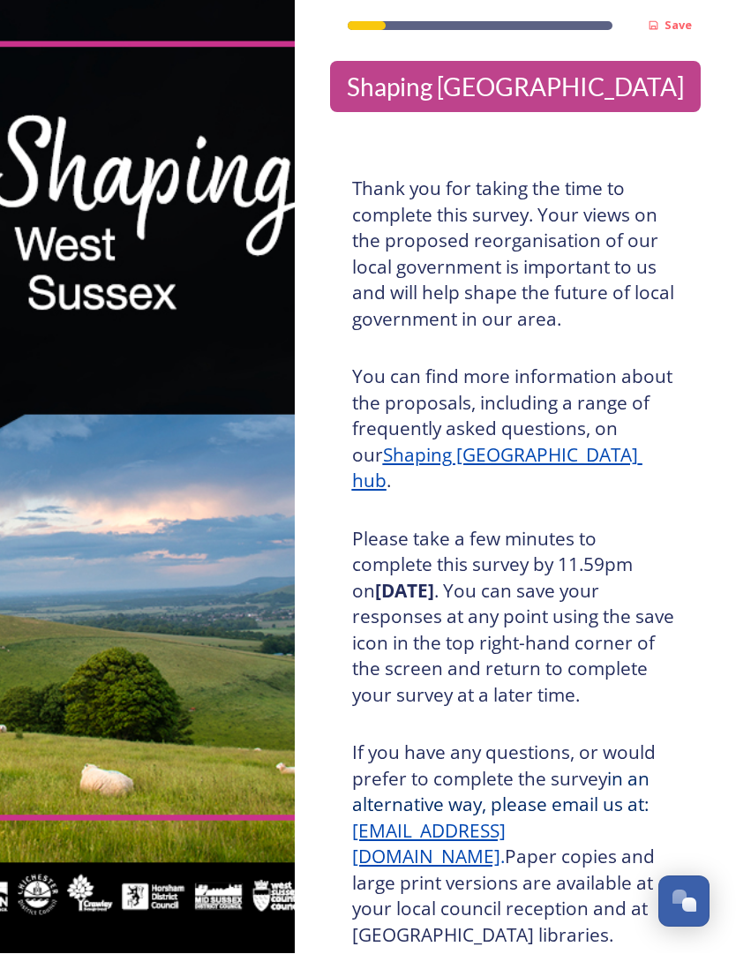
click at [374, 26] on div at bounding box center [367, 26] width 38 height 9
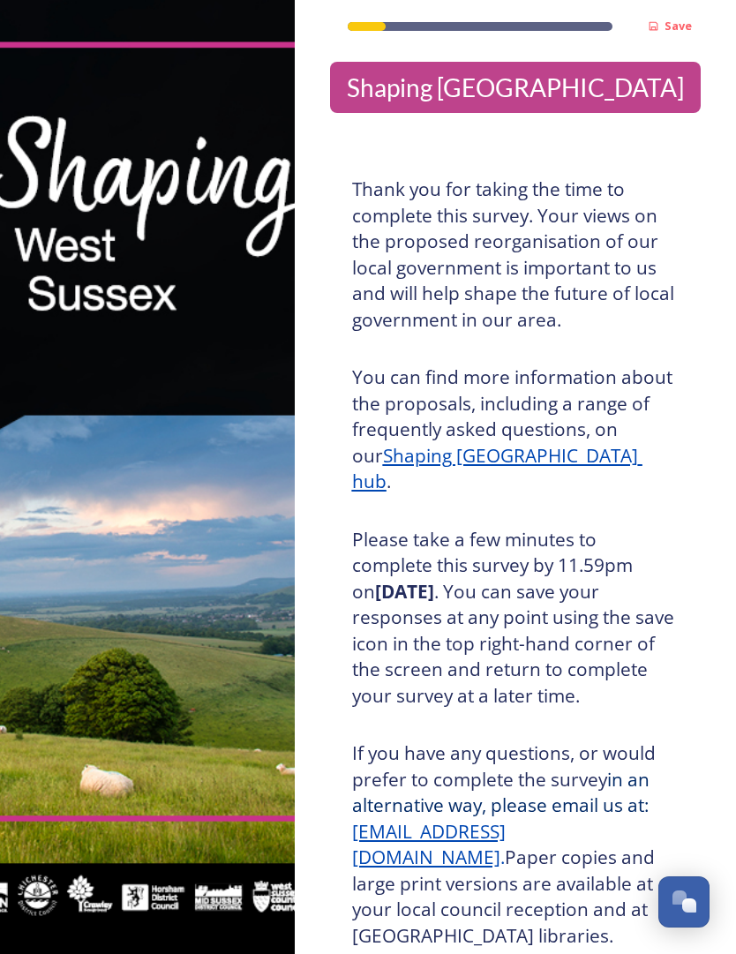
click at [422, 34] on div "Save" at bounding box center [515, 21] width 371 height 43
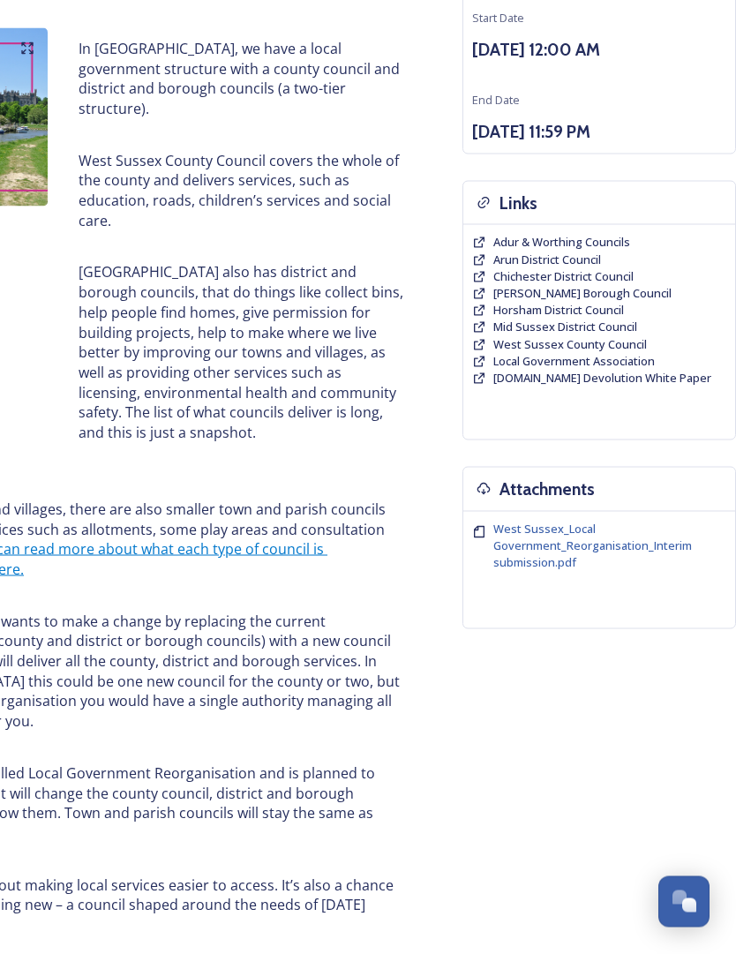
scroll to position [204, 155]
